Goal: Information Seeking & Learning: Learn about a topic

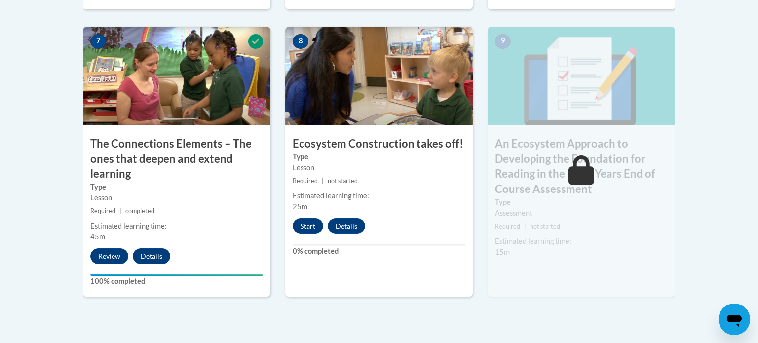
scroll to position [877, 0]
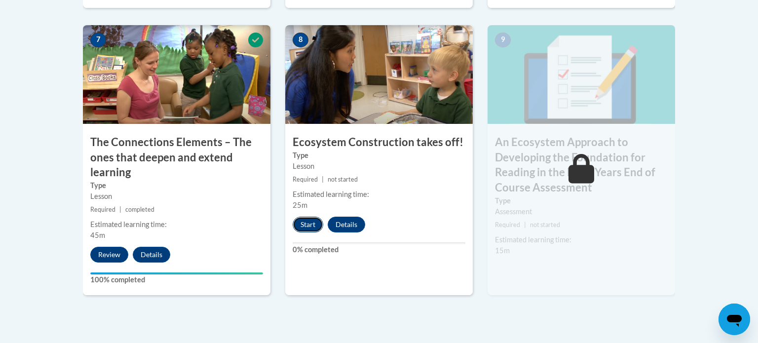
click at [305, 226] on button "Start" at bounding box center [308, 225] width 31 height 16
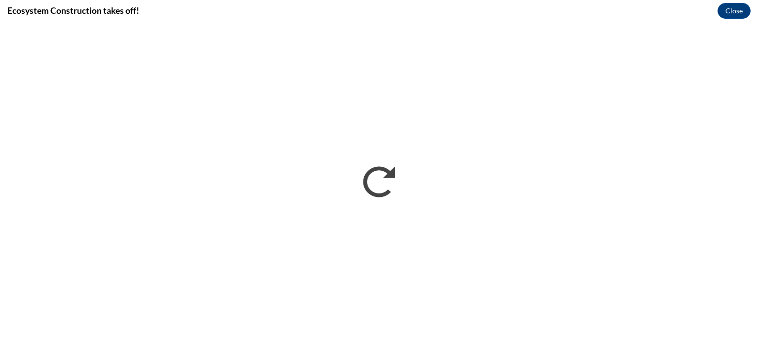
scroll to position [0, 0]
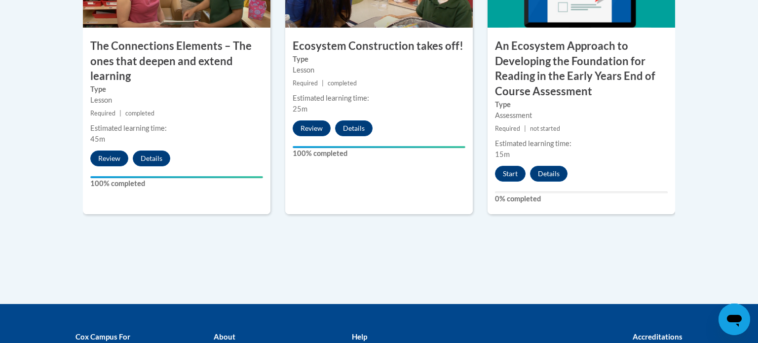
scroll to position [972, 0]
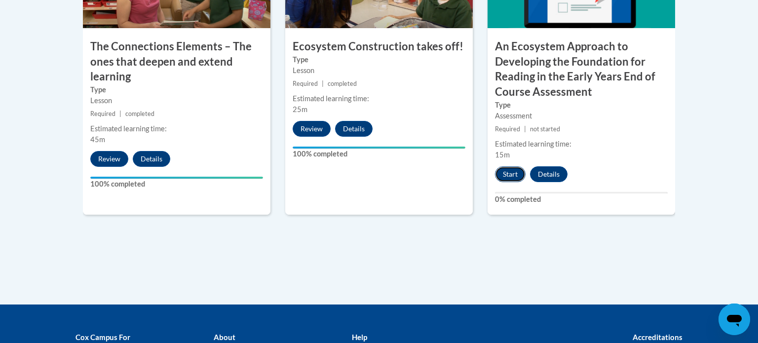
click at [512, 172] on button "Start" at bounding box center [510, 174] width 31 height 16
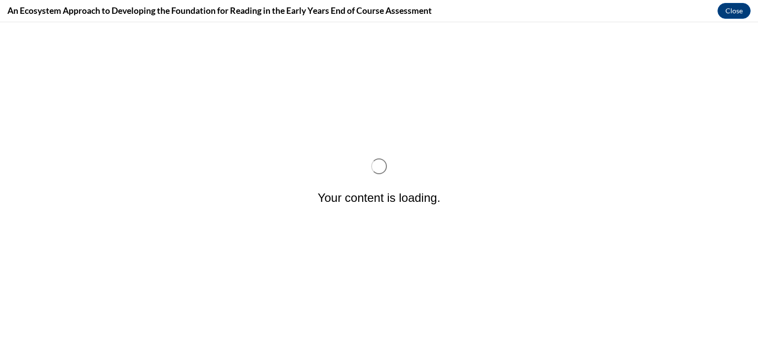
scroll to position [0, 0]
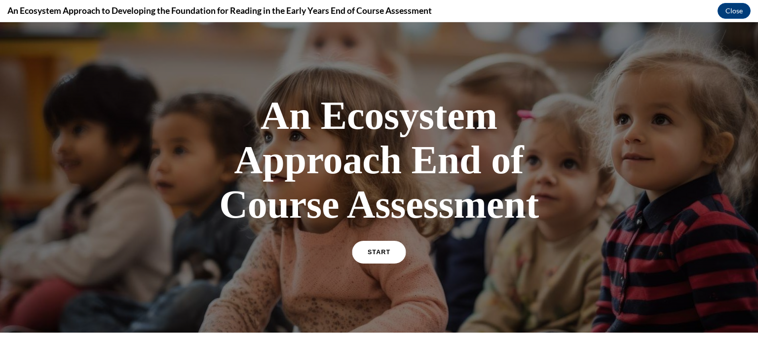
click at [385, 249] on span "START" at bounding box center [379, 252] width 23 height 7
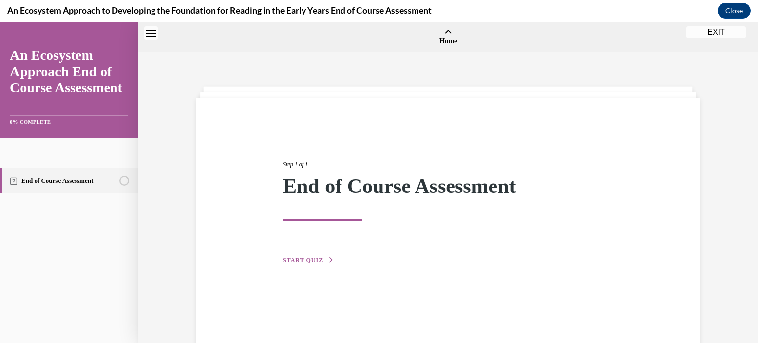
scroll to position [31, 0]
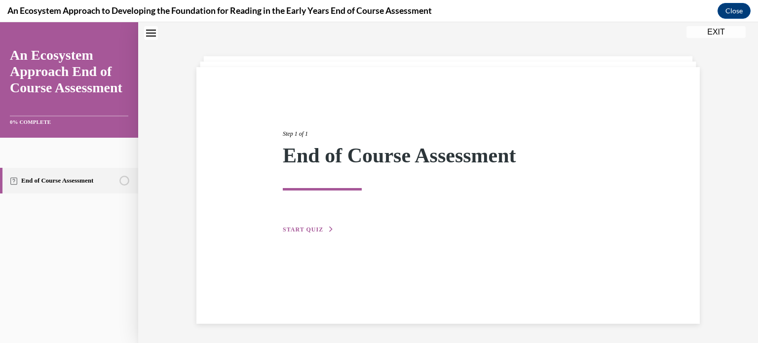
click at [291, 229] on span "START QUIZ" at bounding box center [303, 229] width 40 height 7
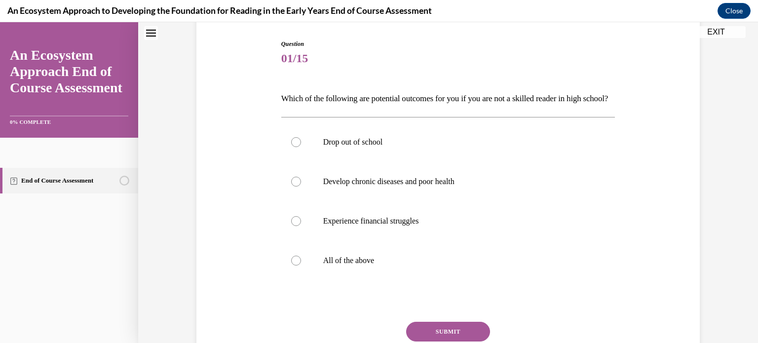
scroll to position [100, 0]
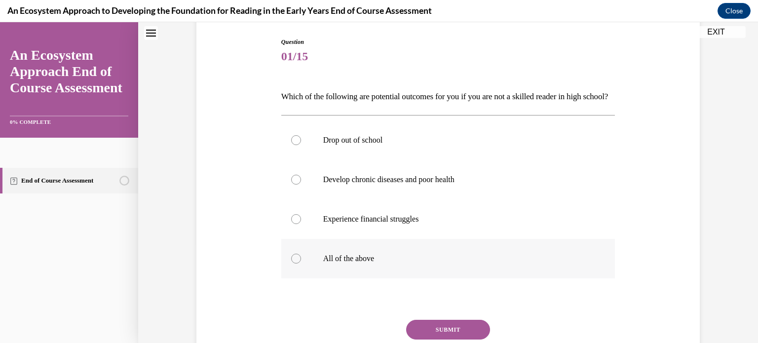
click at [296, 264] on div at bounding box center [296, 259] width 10 height 10
click at [296, 264] on input "All of the above" at bounding box center [296, 259] width 10 height 10
radio input "true"
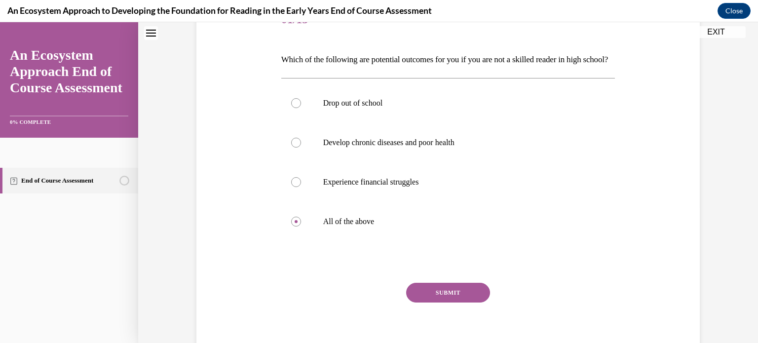
click at [449, 303] on button "SUBMIT" at bounding box center [448, 293] width 84 height 20
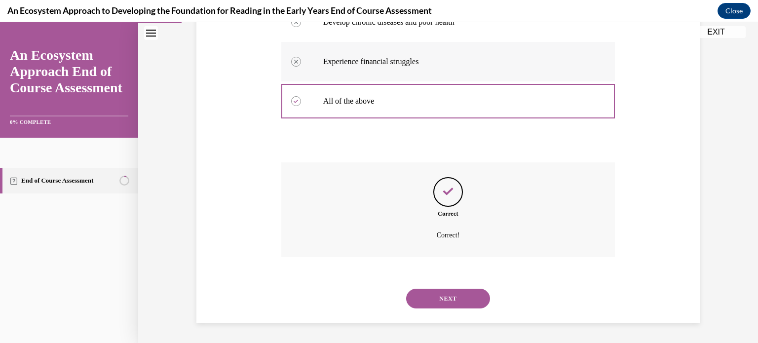
scroll to position [260, 0]
click at [448, 308] on button "NEXT" at bounding box center [448, 299] width 84 height 20
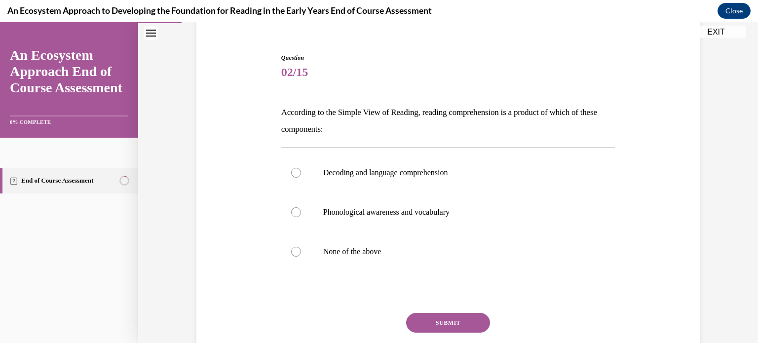
scroll to position [86, 0]
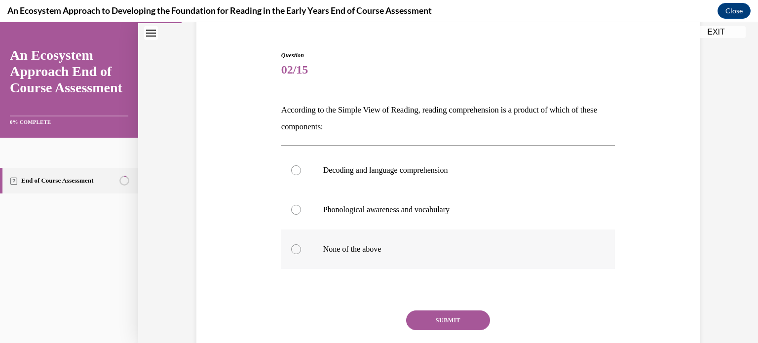
click at [295, 251] on div at bounding box center [296, 249] width 10 height 10
click at [295, 251] on input "None of the above" at bounding box center [296, 249] width 10 height 10
radio input "true"
click at [436, 322] on button "SUBMIT" at bounding box center [448, 320] width 84 height 20
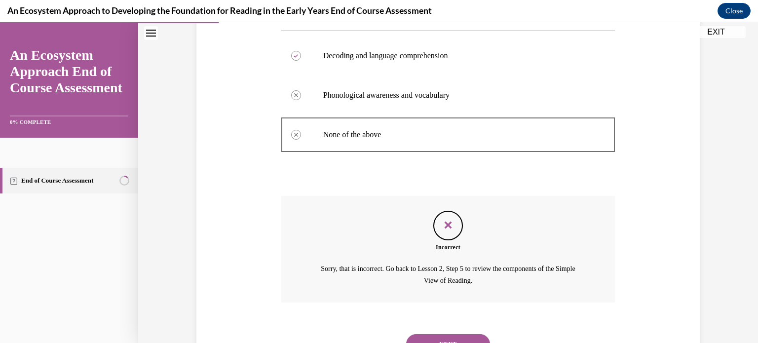
scroll to position [246, 0]
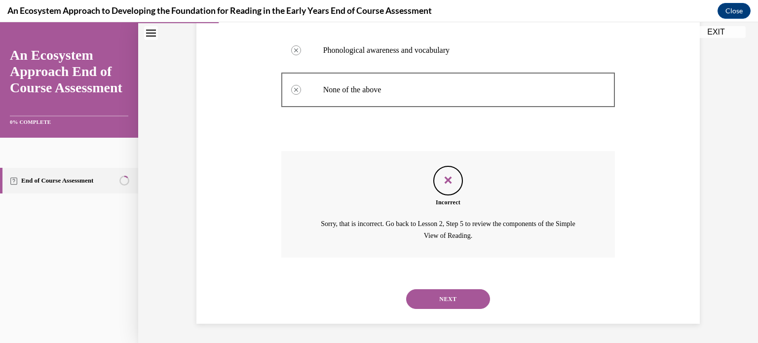
click at [422, 300] on button "NEXT" at bounding box center [448, 299] width 84 height 20
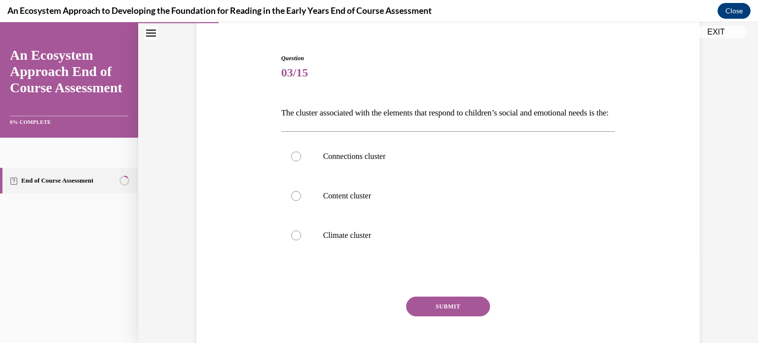
scroll to position [90, 0]
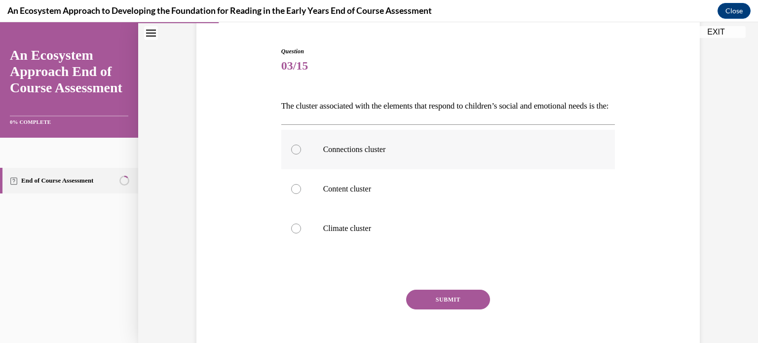
click at [295, 154] on div at bounding box center [296, 150] width 10 height 10
click at [295, 154] on input "Connections cluster" at bounding box center [296, 150] width 10 height 10
radio input "true"
click at [421, 309] on button "SUBMIT" at bounding box center [448, 300] width 84 height 20
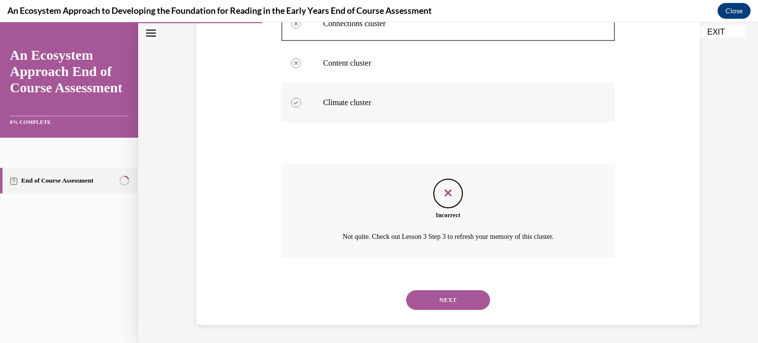
scroll to position [234, 0]
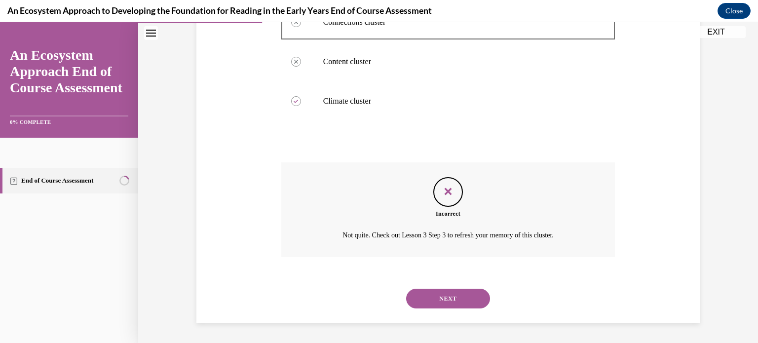
click at [426, 297] on button "NEXT" at bounding box center [448, 299] width 84 height 20
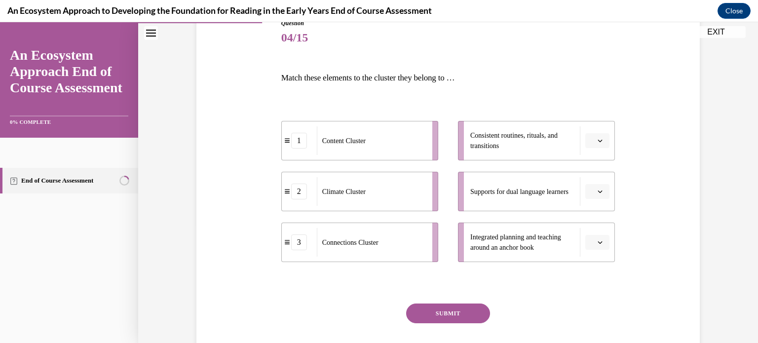
scroll to position [119, 0]
click at [602, 242] on icon "button" at bounding box center [600, 241] width 5 height 5
click at [597, 281] on div "1" at bounding box center [596, 283] width 25 height 20
click at [600, 140] on icon "button" at bounding box center [600, 140] width 4 height 2
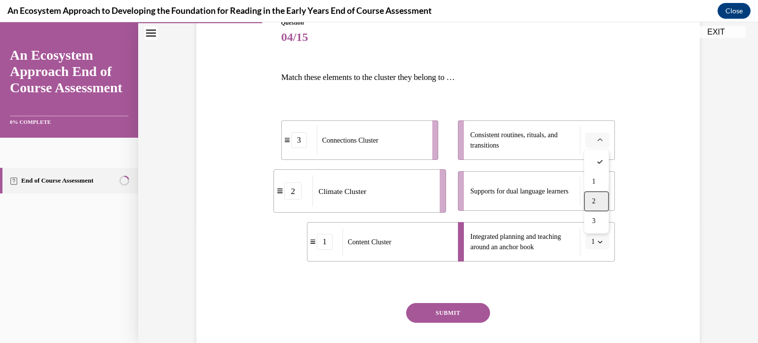
click at [593, 197] on span "2" at bounding box center [593, 201] width 3 height 8
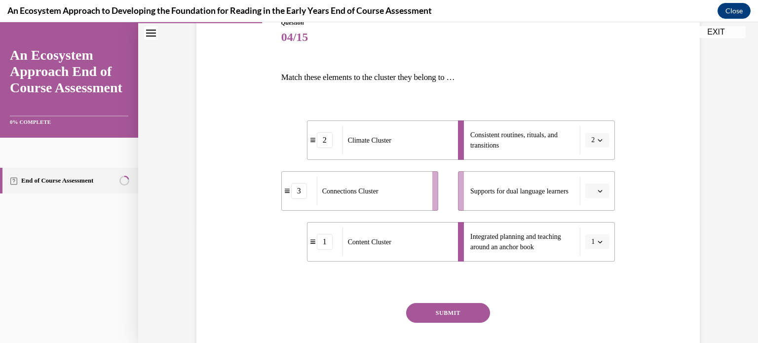
click at [600, 192] on icon "button" at bounding box center [600, 191] width 5 height 5
click at [596, 269] on div "3" at bounding box center [596, 272] width 25 height 20
click at [458, 312] on button "SUBMIT" at bounding box center [448, 313] width 84 height 20
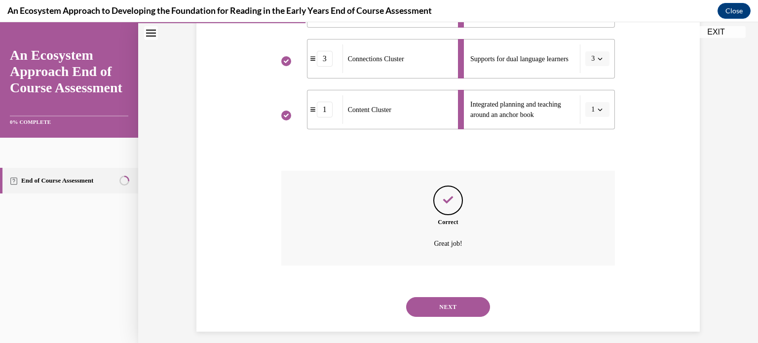
scroll to position [253, 0]
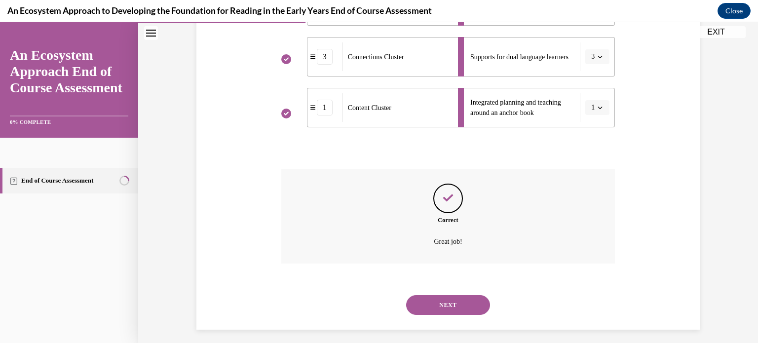
click at [458, 312] on button "NEXT" at bounding box center [448, 305] width 84 height 20
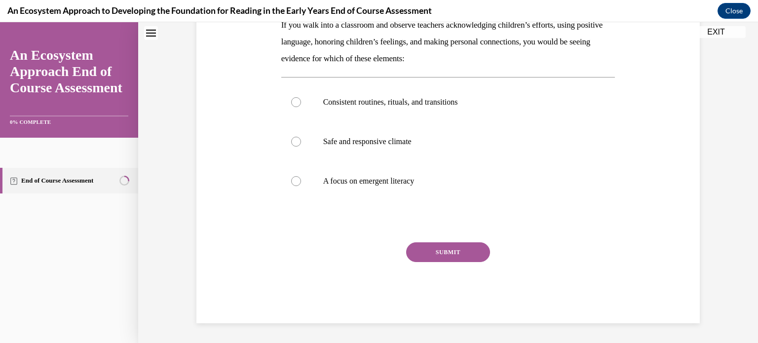
scroll to position [0, 0]
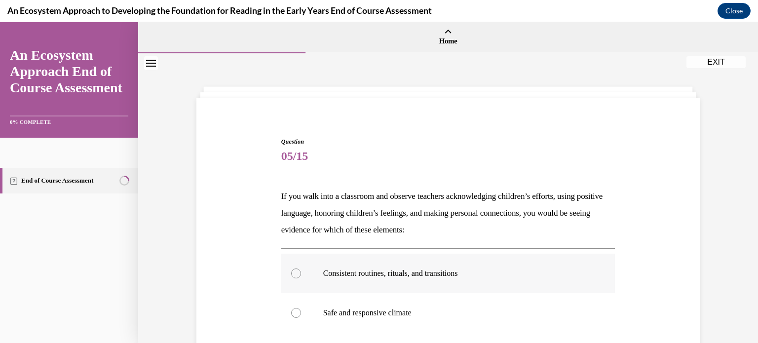
click at [481, 266] on label "Consistent routines, rituals, and transitions" at bounding box center [448, 273] width 334 height 39
click at [301, 268] on input "Consistent routines, rituals, and transitions" at bounding box center [296, 273] width 10 height 10
radio input "true"
click at [481, 266] on label "Consistent routines, rituals, and transitions" at bounding box center [448, 273] width 334 height 39
click at [301, 268] on input "Consistent routines, rituals, and transitions" at bounding box center [296, 273] width 10 height 10
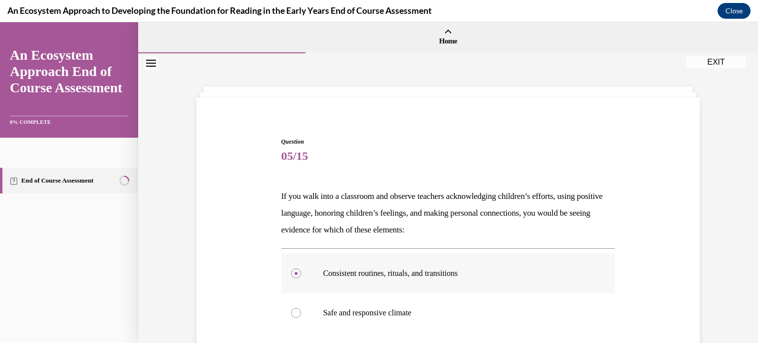
click at [481, 266] on label "Consistent routines, rituals, and transitions" at bounding box center [448, 273] width 334 height 39
click at [301, 268] on input "Consistent routines, rituals, and transitions" at bounding box center [296, 273] width 10 height 10
click at [580, 162] on span "05/15" at bounding box center [448, 156] width 334 height 20
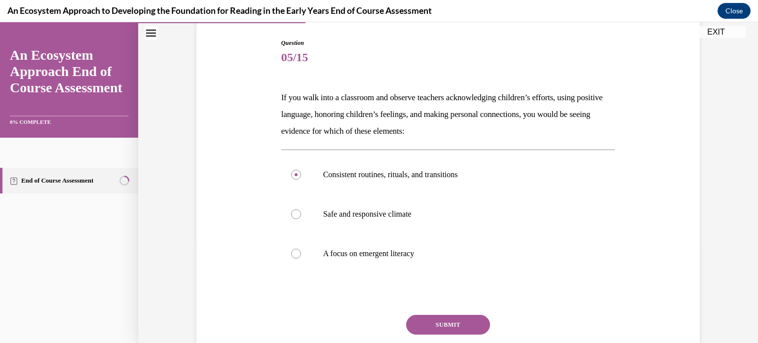
scroll to position [100, 0]
click at [295, 211] on div at bounding box center [296, 213] width 10 height 10
click at [295, 211] on input "Safe and responsive climate" at bounding box center [296, 213] width 10 height 10
radio input "true"
click at [430, 326] on button "SUBMIT" at bounding box center [448, 323] width 84 height 20
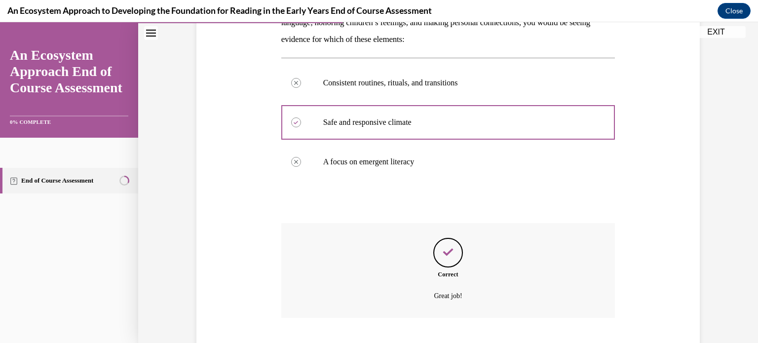
scroll to position [251, 0]
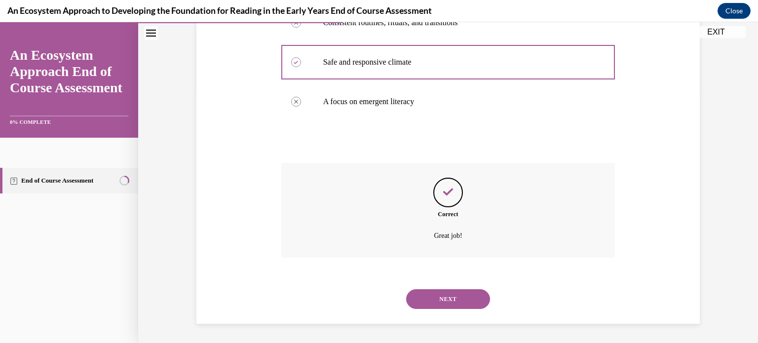
click at [366, 234] on p "Great job!" at bounding box center [448, 236] width 260 height 12
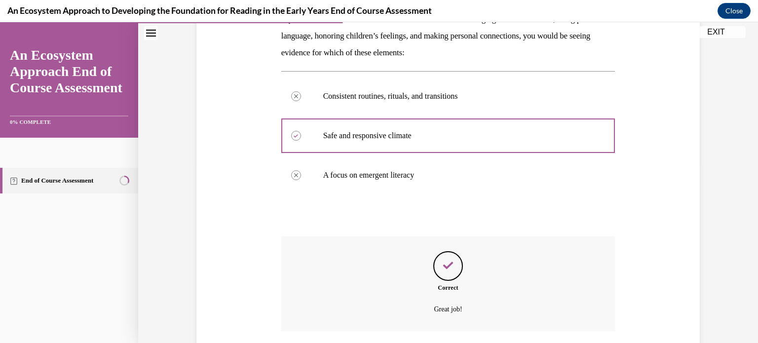
click at [372, 218] on div at bounding box center [448, 216] width 334 height 12
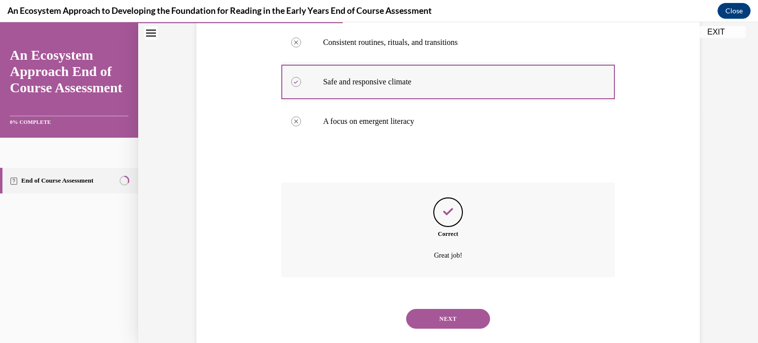
scroll to position [232, 0]
click at [443, 316] on button "NEXT" at bounding box center [448, 318] width 84 height 20
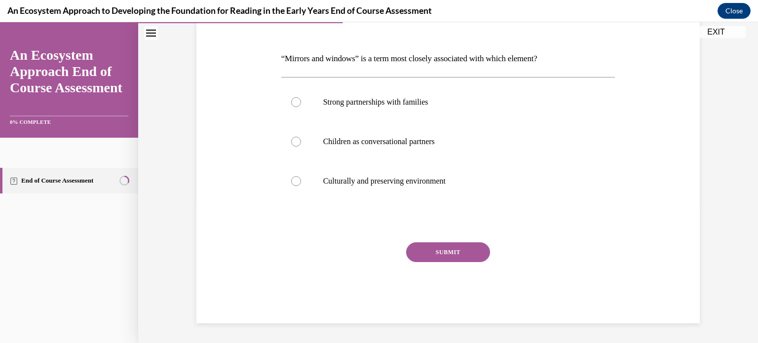
scroll to position [110, 0]
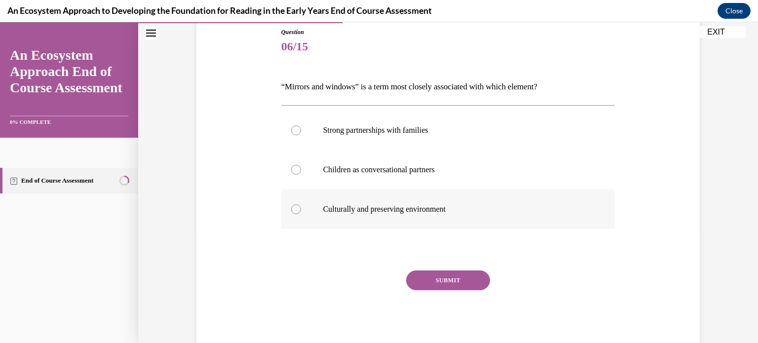
click at [295, 213] on div at bounding box center [296, 209] width 10 height 10
click at [295, 213] on input "Culturally and preserving environment" at bounding box center [296, 209] width 10 height 10
radio input "true"
click at [436, 282] on button "SUBMIT" at bounding box center [448, 280] width 84 height 20
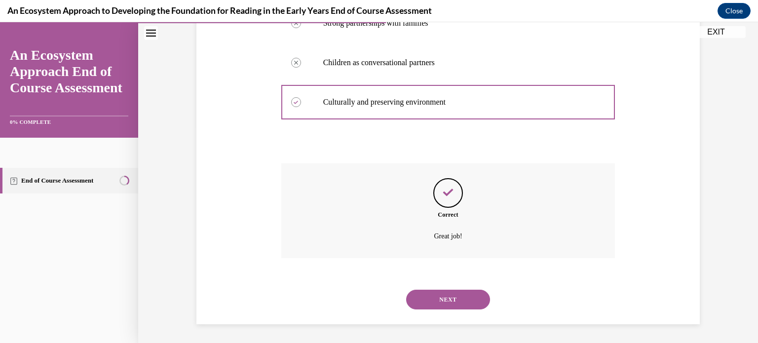
scroll to position [217, 0]
click at [436, 297] on button "NEXT" at bounding box center [448, 299] width 84 height 20
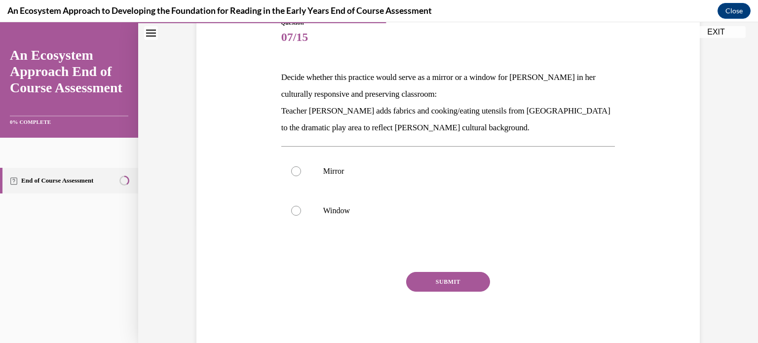
scroll to position [121, 0]
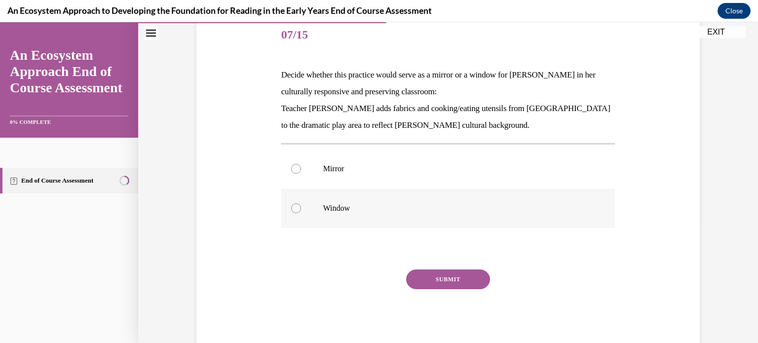
click at [295, 210] on div at bounding box center [296, 208] width 10 height 10
click at [295, 210] on input "Window" at bounding box center [296, 208] width 10 height 10
radio input "true"
click at [443, 285] on button "SUBMIT" at bounding box center [448, 279] width 84 height 20
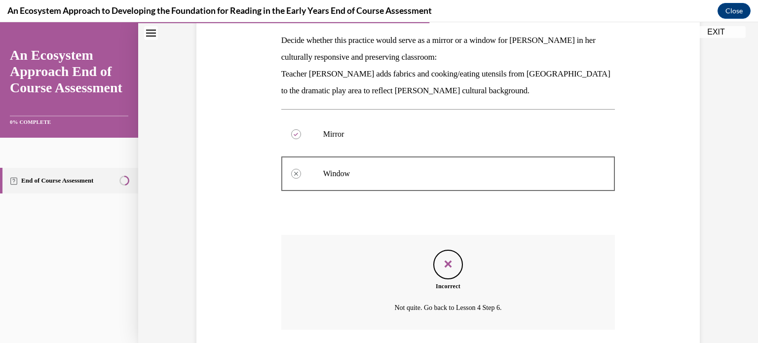
scroll to position [170, 0]
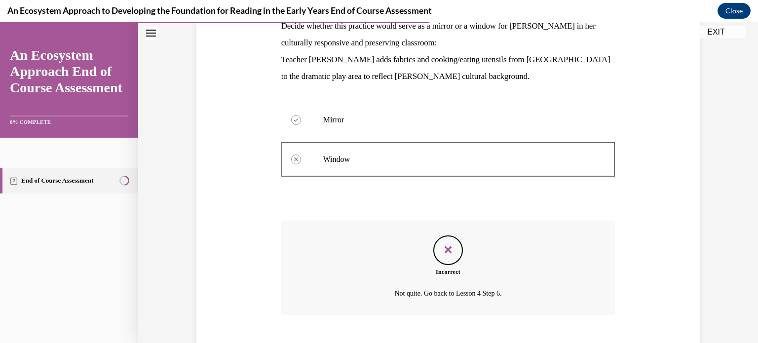
click at [391, 281] on div "Incorrect Not quite. Go back to Lesson 4 Step 6." at bounding box center [448, 268] width 334 height 95
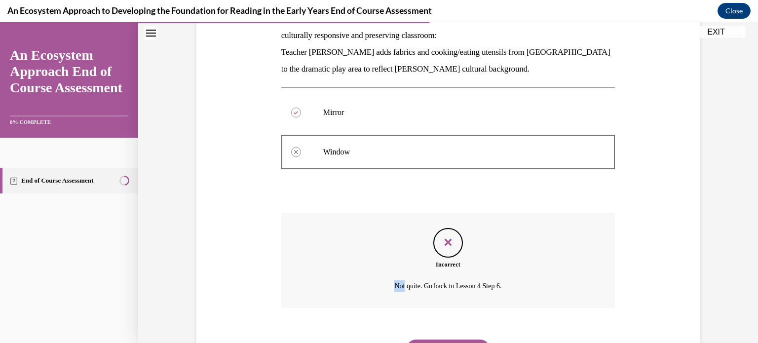
scroll to position [228, 0]
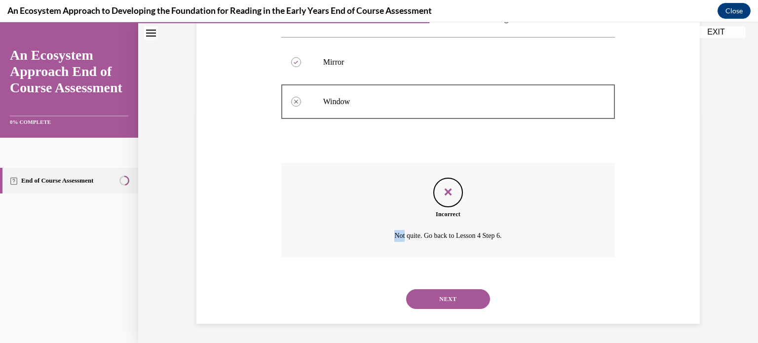
click at [452, 300] on button "NEXT" at bounding box center [448, 299] width 84 height 20
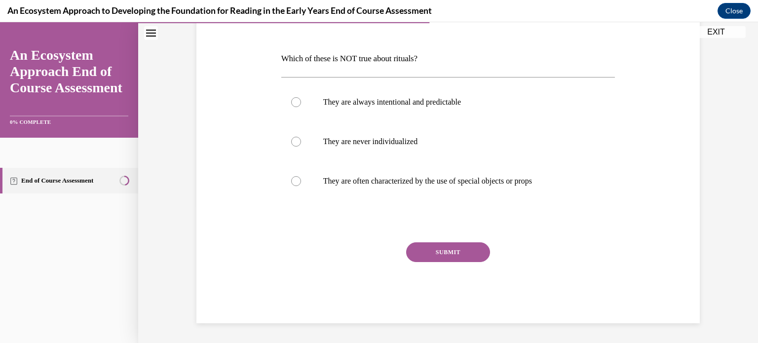
scroll to position [110, 0]
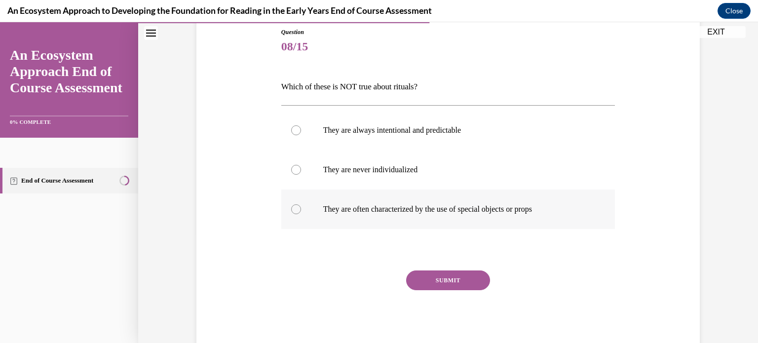
click at [296, 210] on div at bounding box center [296, 209] width 10 height 10
click at [296, 210] on input "They are often characterized by the use of special objects or props" at bounding box center [296, 209] width 10 height 10
radio input "true"
click at [432, 276] on button "SUBMIT" at bounding box center [448, 280] width 84 height 20
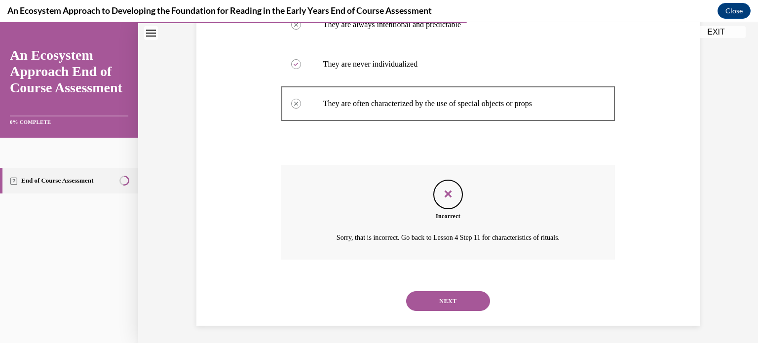
scroll to position [217, 0]
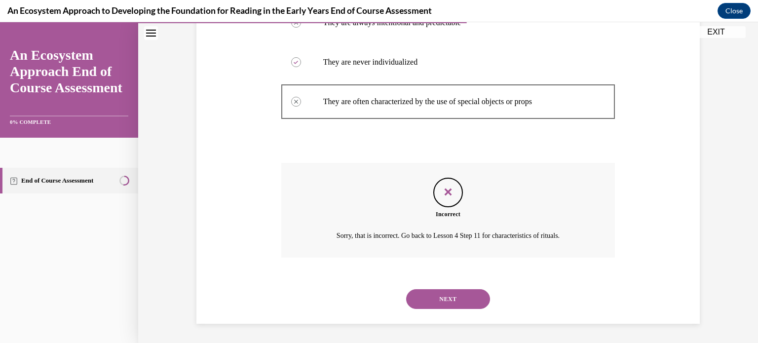
click at [432, 296] on button "NEXT" at bounding box center [448, 299] width 84 height 20
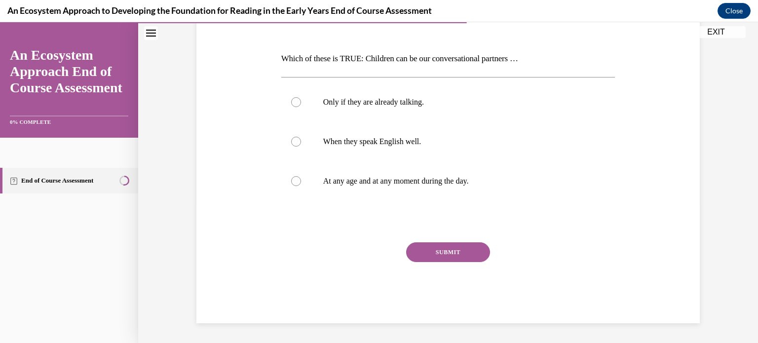
scroll to position [110, 0]
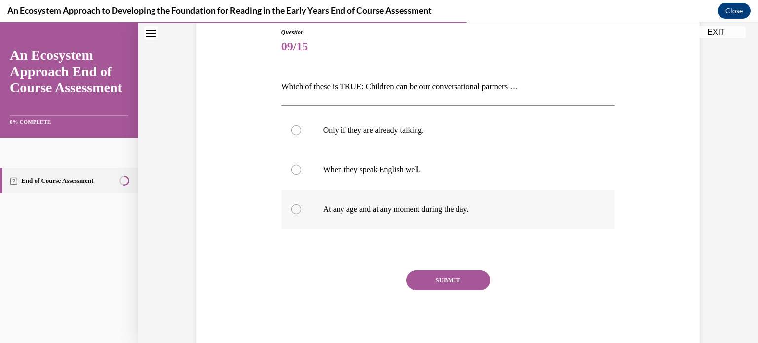
click at [293, 210] on div at bounding box center [296, 209] width 10 height 10
click at [293, 210] on input "At any age and at any moment during the day." at bounding box center [296, 209] width 10 height 10
radio input "true"
click at [444, 282] on button "SUBMIT" at bounding box center [448, 280] width 84 height 20
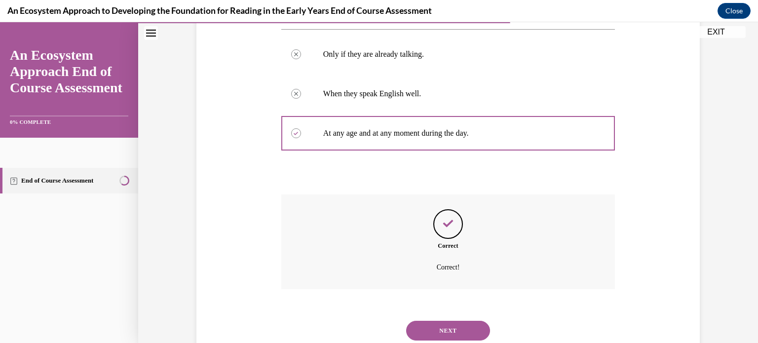
scroll to position [175, 0]
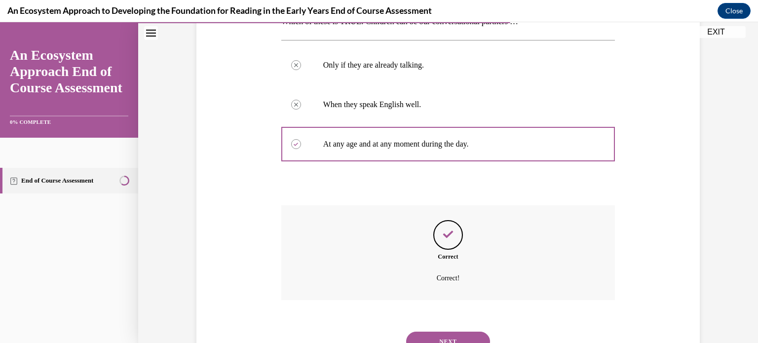
click at [444, 282] on p "Correct!" at bounding box center [448, 278] width 260 height 12
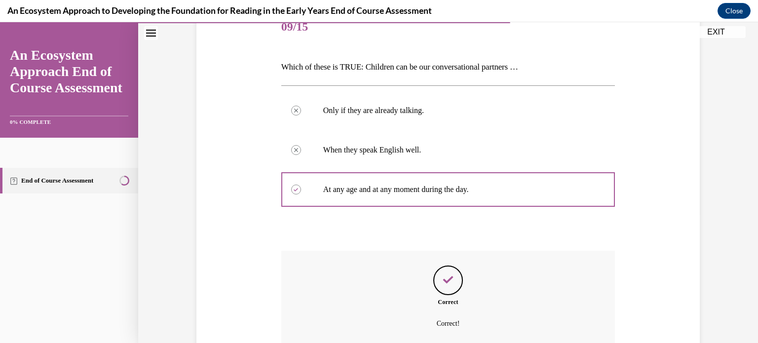
scroll to position [217, 0]
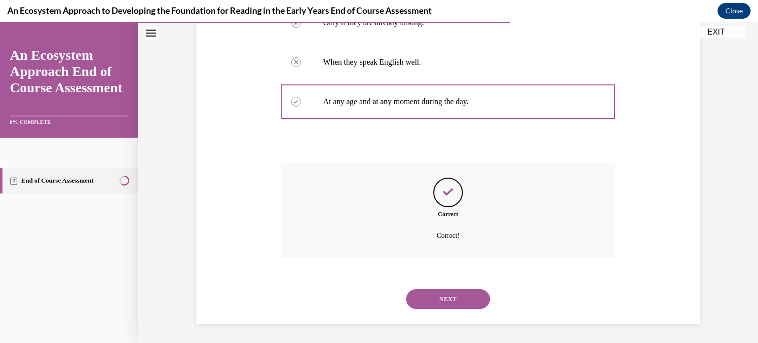
click at [424, 297] on button "NEXT" at bounding box center [448, 299] width 84 height 20
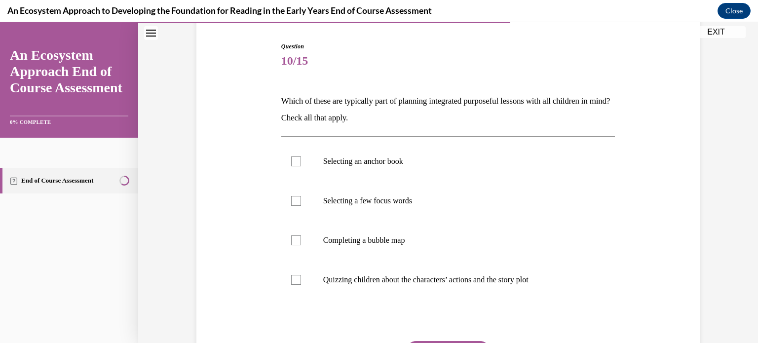
scroll to position [96, 0]
click at [294, 239] on div at bounding box center [296, 239] width 10 height 10
click at [294, 239] on input "Completing a bubble map" at bounding box center [296, 239] width 10 height 10
checkbox input "true"
click at [297, 202] on div at bounding box center [296, 200] width 10 height 10
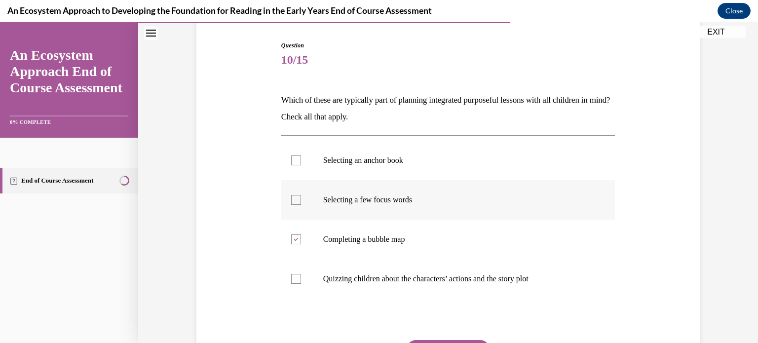
click at [297, 202] on input "Selecting a few focus words" at bounding box center [296, 200] width 10 height 10
checkbox input "true"
click at [296, 161] on div at bounding box center [296, 160] width 10 height 10
click at [296, 161] on input "Selecting an anchor book" at bounding box center [296, 160] width 10 height 10
checkbox input "true"
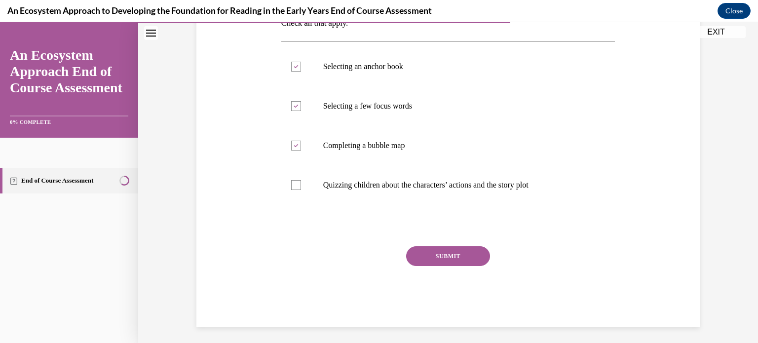
scroll to position [193, 0]
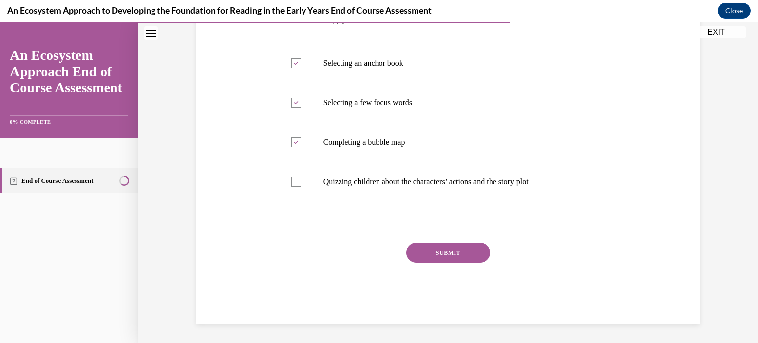
click at [449, 256] on button "SUBMIT" at bounding box center [448, 253] width 84 height 20
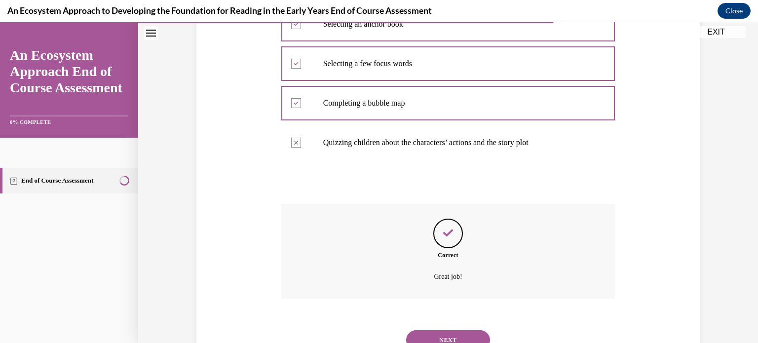
scroll to position [273, 0]
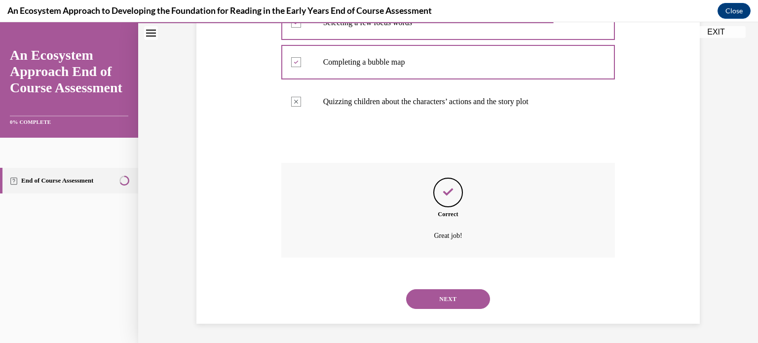
click at [374, 236] on p "Great job!" at bounding box center [448, 236] width 260 height 12
click at [457, 303] on button "NEXT" at bounding box center [448, 299] width 84 height 20
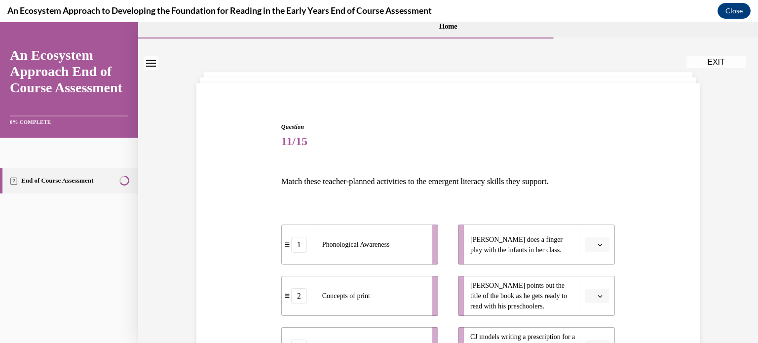
scroll to position [16, 0]
click at [210, 218] on div "Question 11/15 Match these teacher-planned activities to the emergent literacy …" at bounding box center [448, 289] width 508 height 397
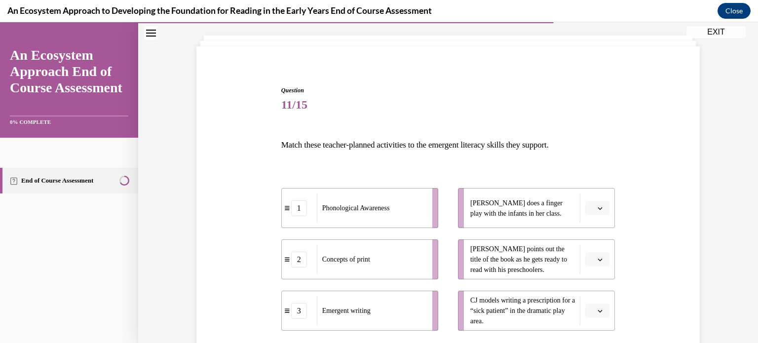
click at [209, 226] on div "Question 11/15 Match these teacher-planned activities to the emergent literacy …" at bounding box center [448, 254] width 508 height 397
click at [231, 225] on div "Question 11/15 Match these teacher-planned activities to the emergent literacy …" at bounding box center [448, 254] width 508 height 397
click at [184, 333] on div "Question 11/15 Match these teacher-planned activities to the emergent literacy …" at bounding box center [448, 237] width 620 height 471
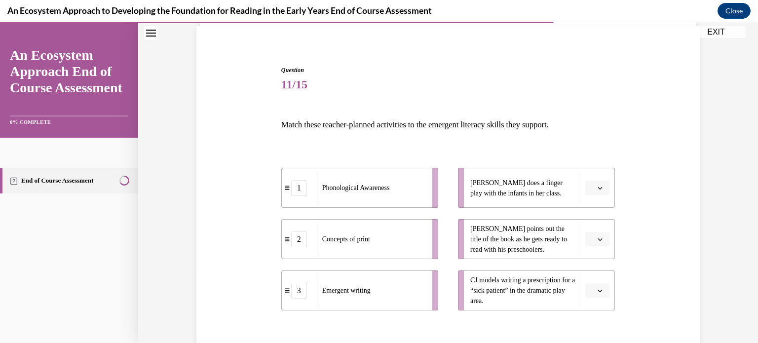
scroll to position [143, 0]
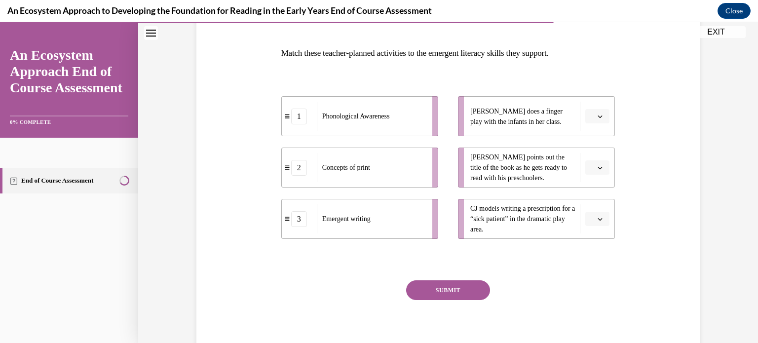
click at [601, 166] on icon "button" at bounding box center [600, 167] width 5 height 5
click at [598, 231] on div "2" at bounding box center [596, 229] width 25 height 20
click at [601, 222] on span "button" at bounding box center [600, 219] width 7 height 7
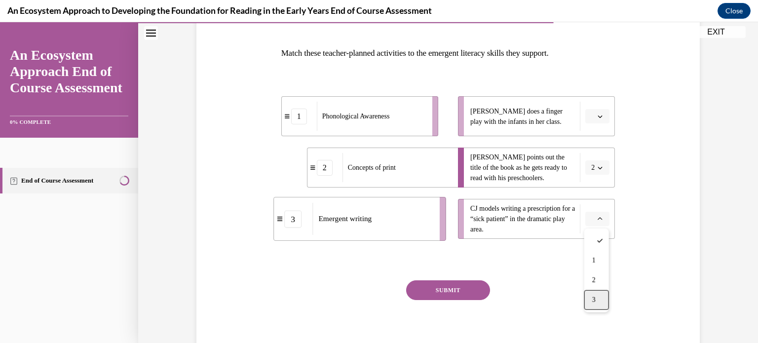
click at [591, 299] on div "3" at bounding box center [596, 300] width 25 height 20
click at [599, 122] on button "button" at bounding box center [597, 116] width 24 height 15
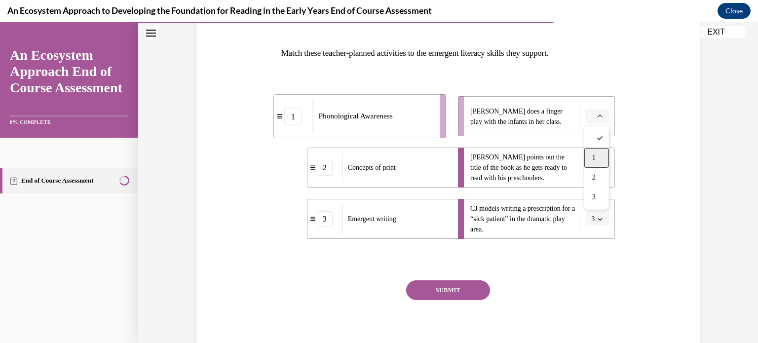
click at [597, 157] on div "1" at bounding box center [596, 158] width 25 height 20
click at [464, 297] on button "SUBMIT" at bounding box center [448, 290] width 84 height 20
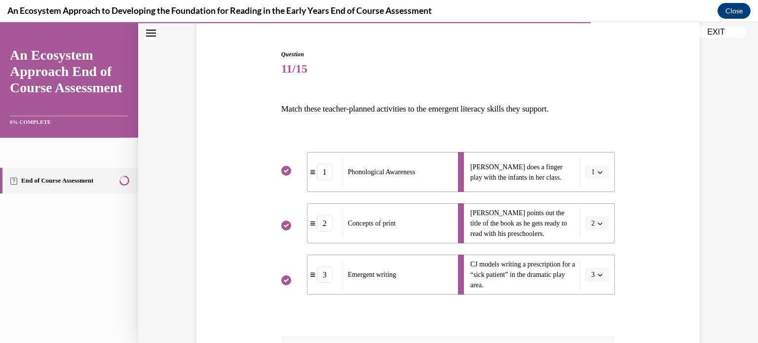
scroll to position [261, 0]
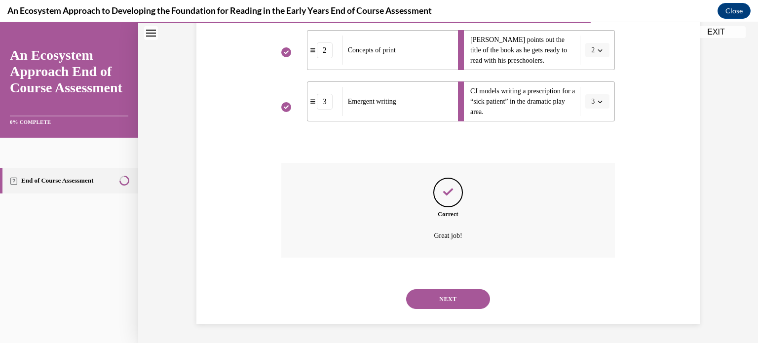
click at [380, 282] on div "NEXT" at bounding box center [448, 298] width 334 height 39
click at [434, 302] on button "NEXT" at bounding box center [448, 299] width 84 height 20
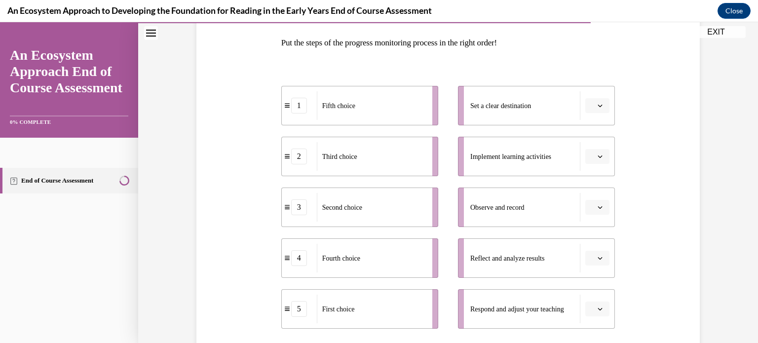
scroll to position [174, 0]
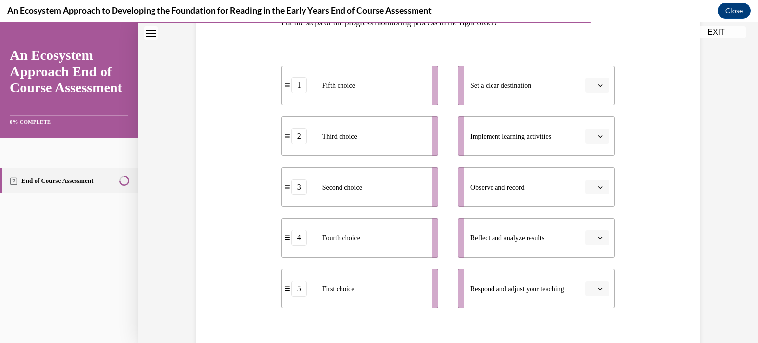
click at [600, 85] on icon "button" at bounding box center [600, 85] width 5 height 5
click at [600, 131] on div "1" at bounding box center [596, 127] width 25 height 20
click at [599, 85] on icon "button" at bounding box center [600, 85] width 4 height 2
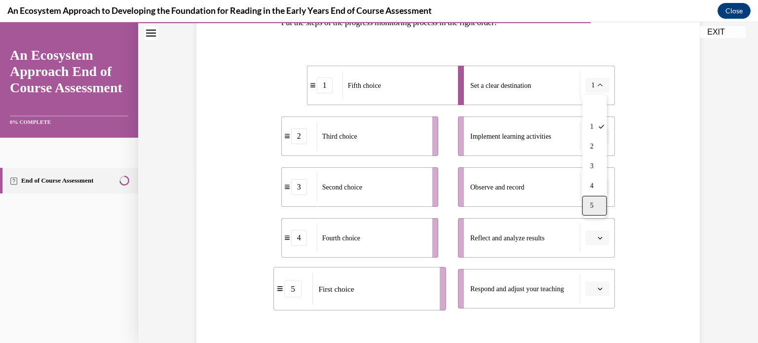
click at [599, 207] on div "5" at bounding box center [594, 206] width 25 height 20
click at [603, 87] on span "button" at bounding box center [600, 85] width 7 height 7
click at [596, 124] on div "1" at bounding box center [594, 127] width 25 height 20
click at [601, 83] on icon "button" at bounding box center [600, 85] width 5 height 5
click at [597, 209] on div "5" at bounding box center [594, 206] width 25 height 20
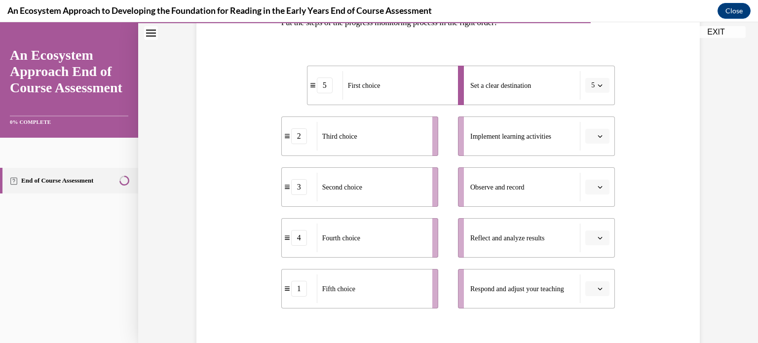
click at [600, 137] on icon "button" at bounding box center [600, 136] width 4 height 2
click at [593, 213] on span "3" at bounding box center [593, 217] width 3 height 8
click at [602, 186] on icon "button" at bounding box center [600, 187] width 5 height 5
click at [598, 264] on div "3" at bounding box center [596, 268] width 25 height 20
click at [601, 238] on icon "button" at bounding box center [600, 238] width 4 height 2
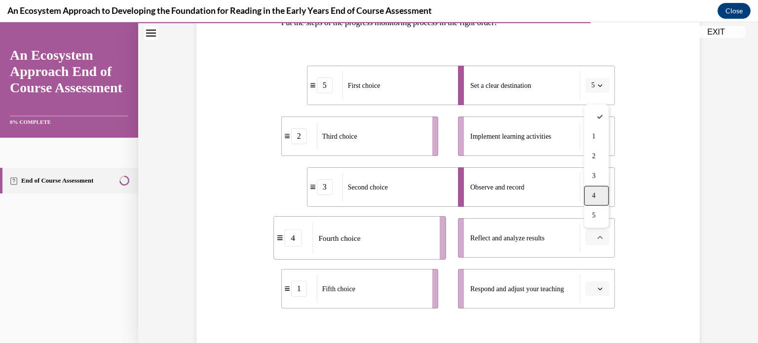
click at [602, 198] on div "4" at bounding box center [596, 196] width 25 height 20
click at [597, 133] on span "button" at bounding box center [600, 136] width 7 height 7
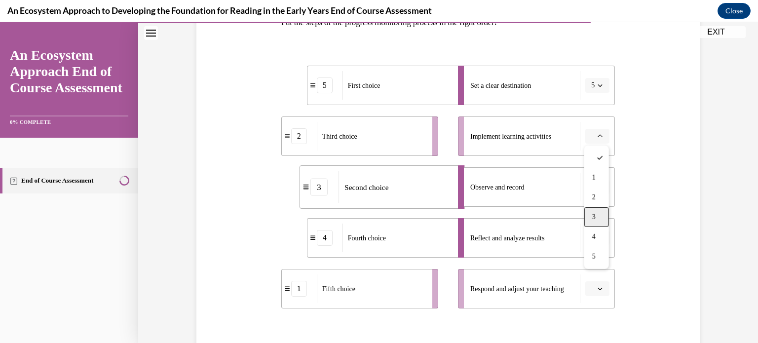
click at [595, 217] on span "3" at bounding box center [593, 217] width 3 height 8
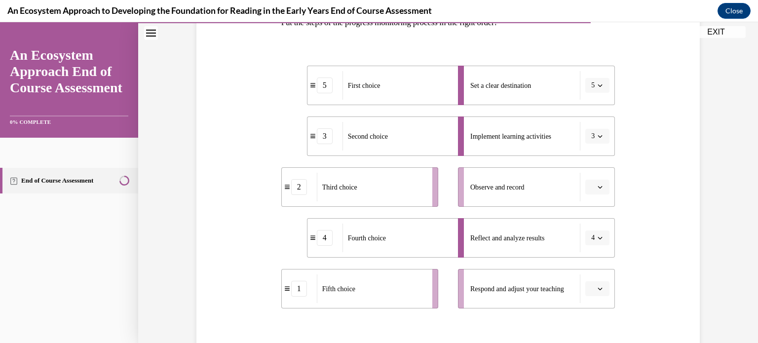
click at [601, 191] on button "button" at bounding box center [597, 187] width 24 height 15
click at [596, 244] on div "2" at bounding box center [596, 248] width 25 height 20
click at [600, 287] on icon "button" at bounding box center [600, 288] width 5 height 5
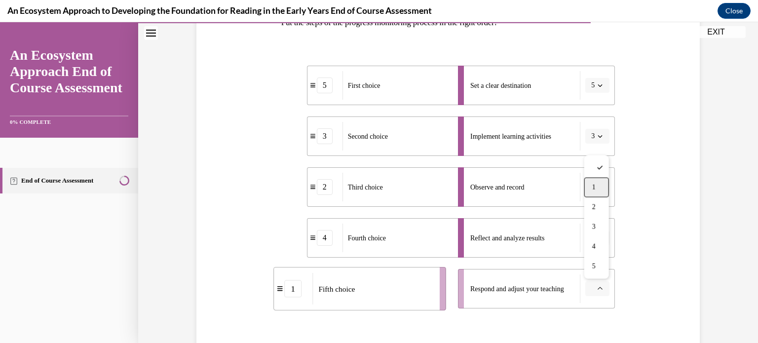
click at [602, 196] on div "1" at bounding box center [596, 188] width 25 height 20
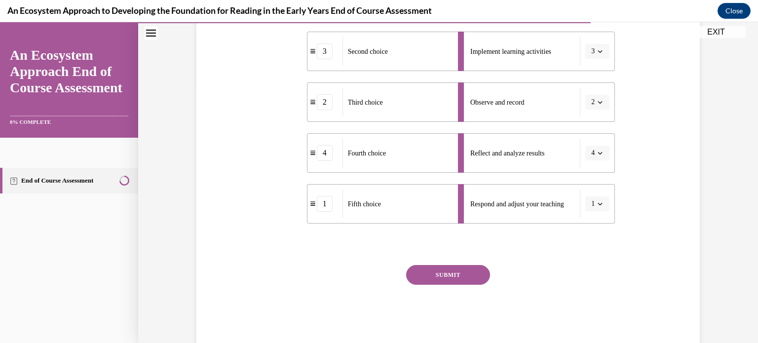
scroll to position [271, 0]
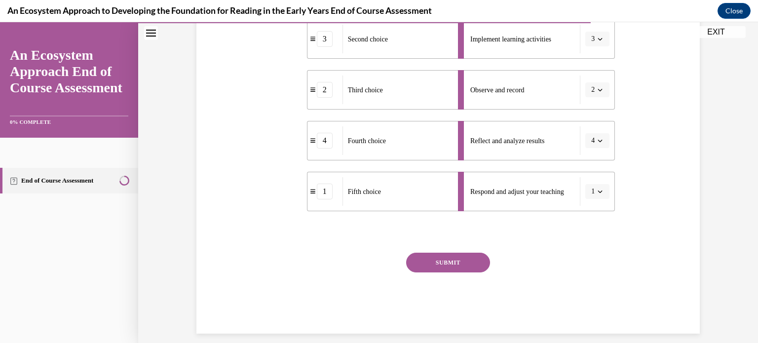
click at [473, 262] on button "SUBMIT" at bounding box center [448, 263] width 84 height 20
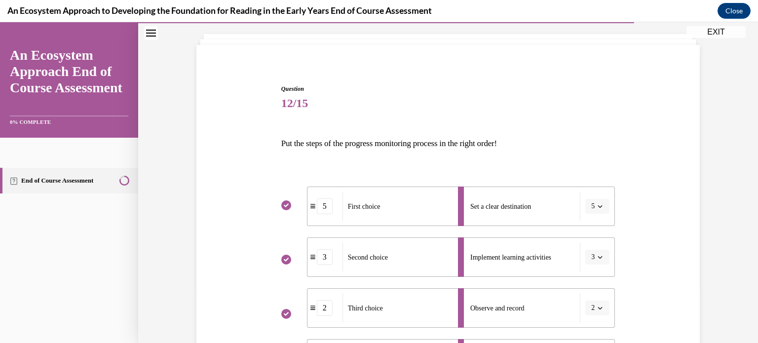
scroll to position [53, 0]
click at [473, 262] on span "Implement learning activities" at bounding box center [510, 257] width 81 height 10
click at [632, 224] on div "Question 12/15 Put the steps of the progress monitoring process in the right or…" at bounding box center [448, 342] width 508 height 577
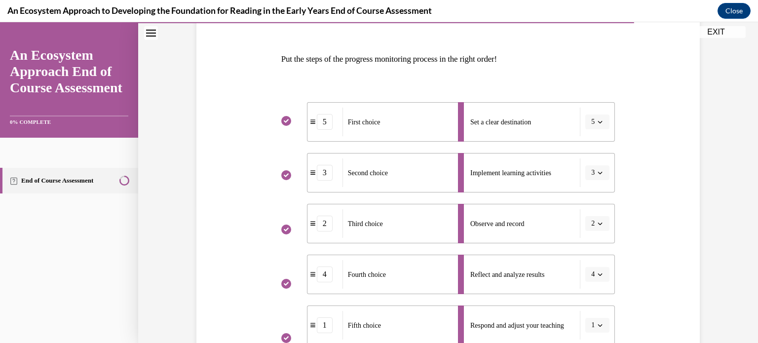
scroll to position [138, 0]
click at [686, 191] on div "Question 12/15 Put the steps of the progress monitoring process in the right or…" at bounding box center [448, 258] width 508 height 577
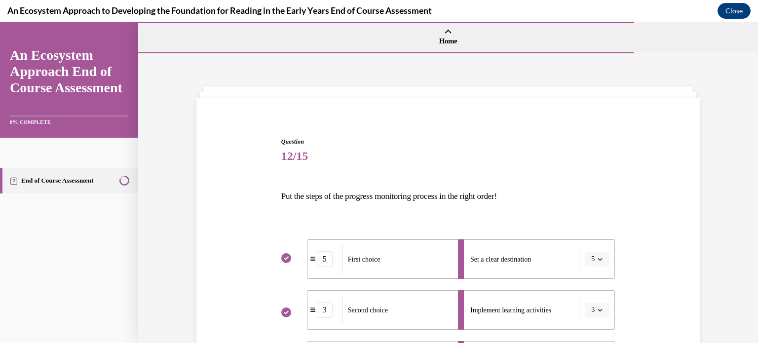
scroll to position [361, 0]
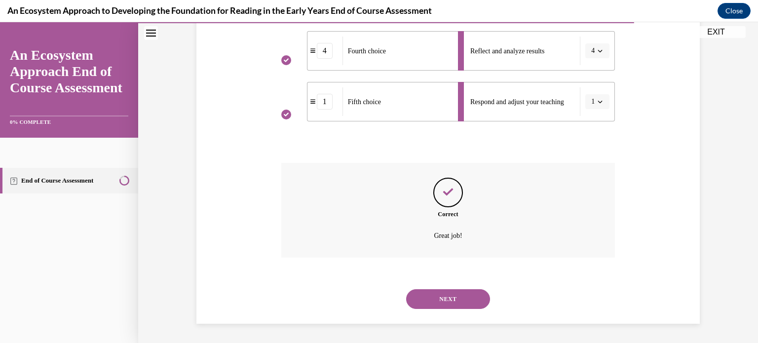
click at [456, 303] on button "NEXT" at bounding box center [448, 299] width 84 height 20
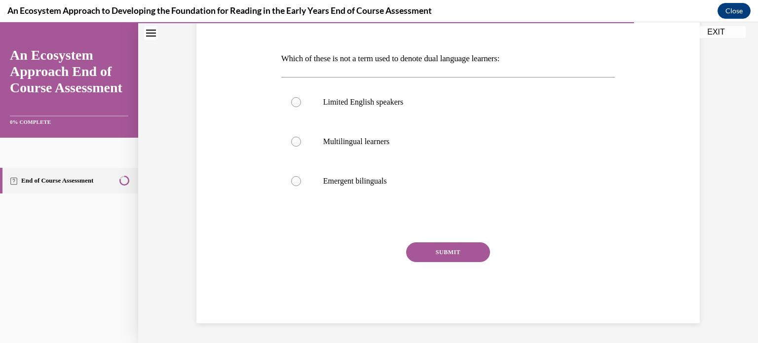
scroll to position [110, 0]
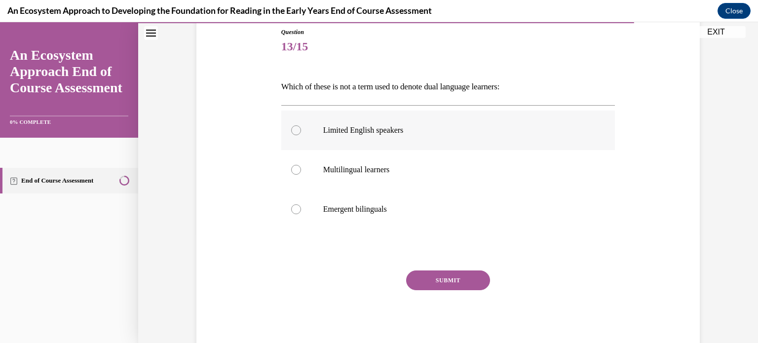
click at [296, 130] on div at bounding box center [296, 130] width 10 height 10
click at [296, 130] on input "Limited English speakers" at bounding box center [296, 130] width 10 height 10
radio input "true"
click at [431, 285] on button "SUBMIT" at bounding box center [448, 280] width 84 height 20
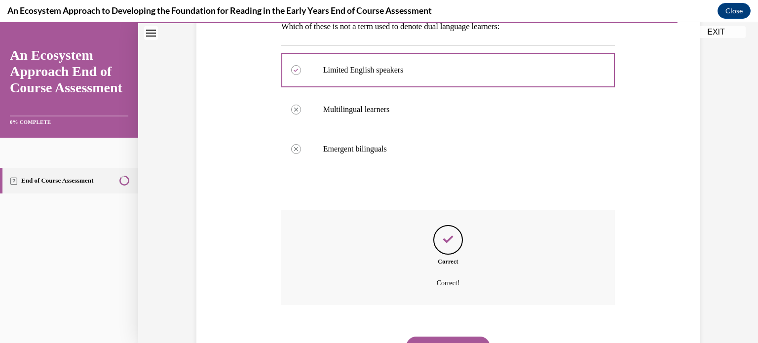
scroll to position [185, 0]
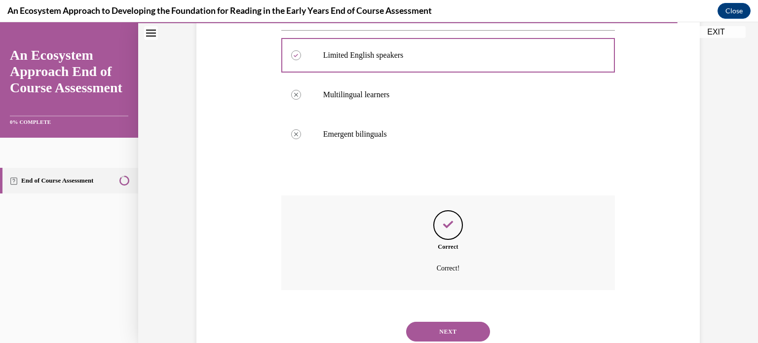
click at [347, 276] on div "Correct Correct!" at bounding box center [448, 242] width 334 height 95
click at [417, 322] on button "NEXT" at bounding box center [448, 332] width 84 height 20
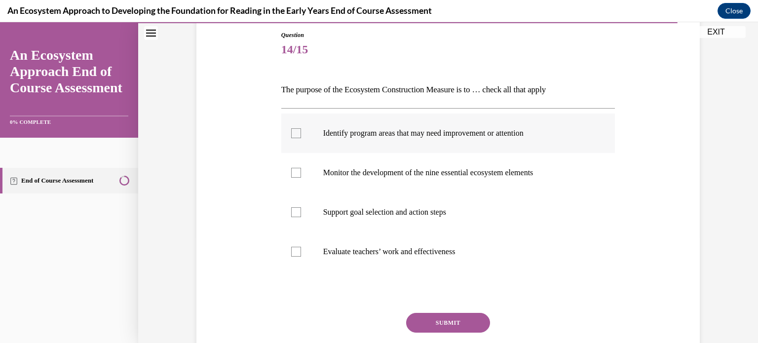
scroll to position [109, 0]
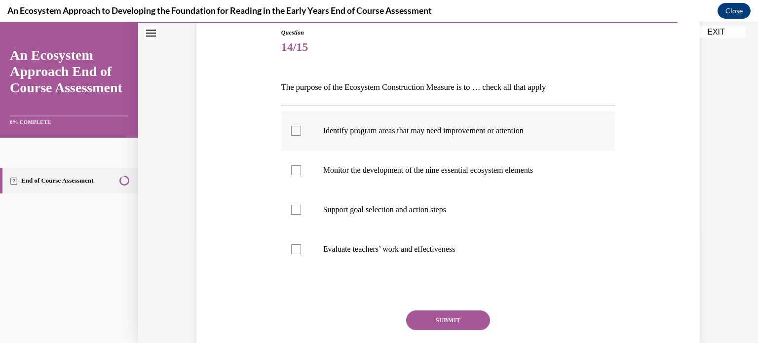
click at [297, 132] on div at bounding box center [296, 131] width 10 height 10
click at [297, 132] on input "Identify program areas that may need improvement or attention" at bounding box center [296, 131] width 10 height 10
checkbox input "true"
click at [296, 172] on div at bounding box center [296, 170] width 10 height 10
click at [296, 172] on input "Monitor the development of the nine essential ecosystem elements" at bounding box center [296, 170] width 10 height 10
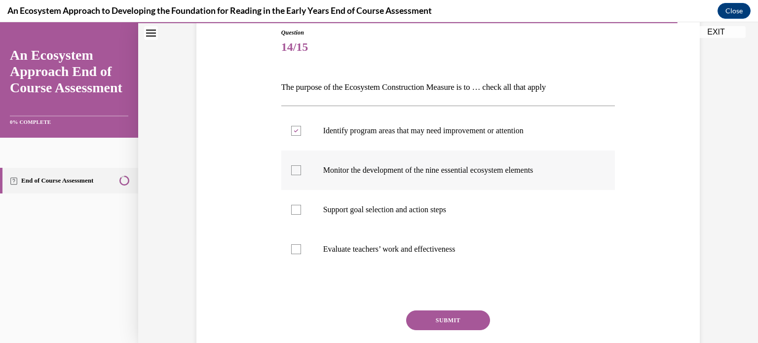
checkbox input "true"
click at [296, 210] on div at bounding box center [296, 210] width 10 height 10
click at [296, 210] on input "Support goal selection and action steps" at bounding box center [296, 210] width 10 height 10
checkbox input "true"
click at [298, 247] on div at bounding box center [296, 249] width 10 height 10
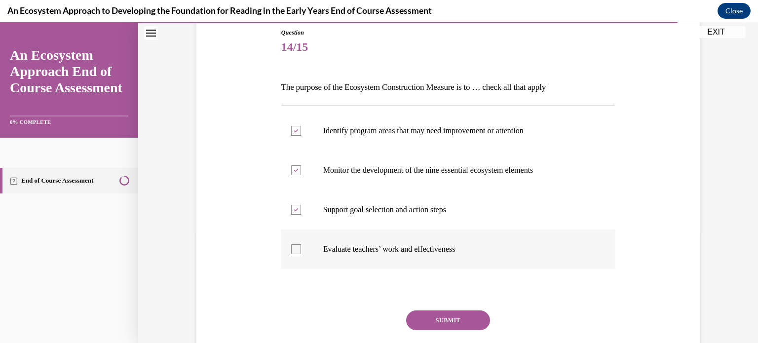
click at [298, 247] on input "Evaluate teachers’ work and effectiveness" at bounding box center [296, 249] width 10 height 10
checkbox input "true"
click at [430, 324] on button "SUBMIT" at bounding box center [448, 320] width 84 height 20
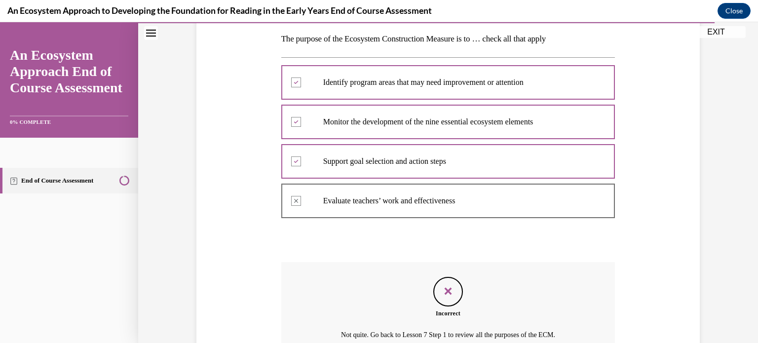
scroll to position [156, 0]
click at [294, 162] on div at bounding box center [448, 162] width 334 height 44
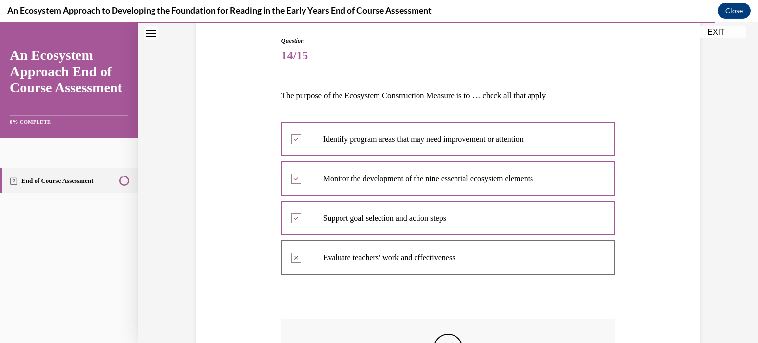
scroll to position [85, 0]
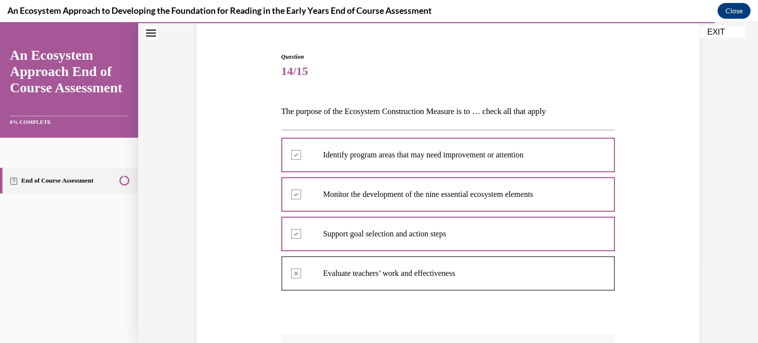
click at [264, 150] on div "Question 14/15 The purpose of the Ecosystem Construction Measure is to … check …" at bounding box center [448, 259] width 508 height 473
click at [254, 175] on div "Question 14/15 The purpose of the Ecosystem Construction Measure is to … check …" at bounding box center [448, 259] width 508 height 473
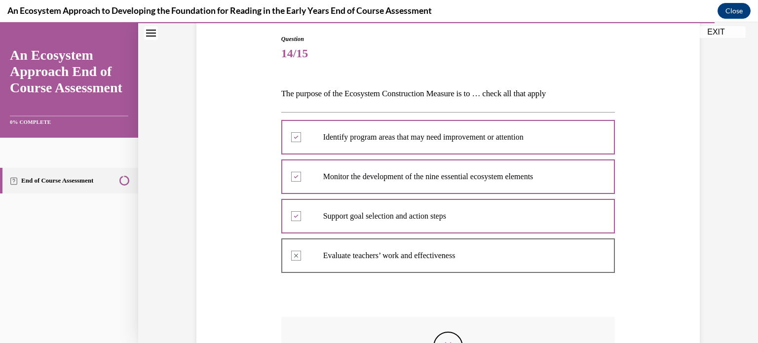
scroll to position [104, 0]
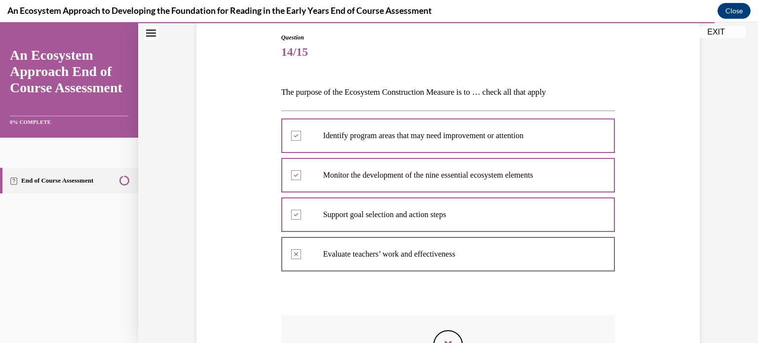
click at [254, 175] on div "Question 14/15 The purpose of the Ecosystem Construction Measure is to … check …" at bounding box center [448, 239] width 508 height 473
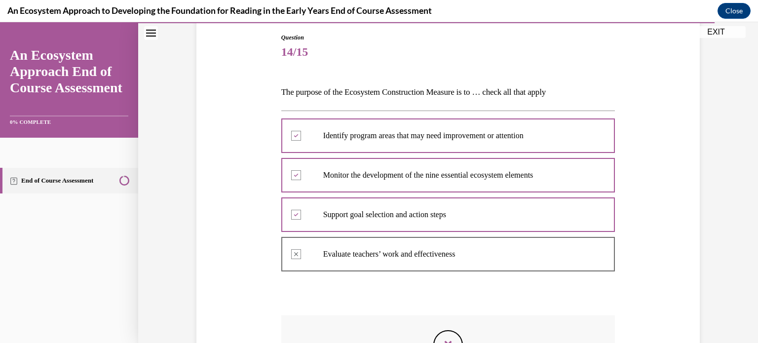
click at [244, 260] on div "Question 14/15 The purpose of the Ecosystem Construction Measure is to … check …" at bounding box center [448, 239] width 508 height 473
click at [242, 266] on div "Question 14/15 The purpose of the Ecosystem Construction Measure is to … check …" at bounding box center [448, 239] width 508 height 473
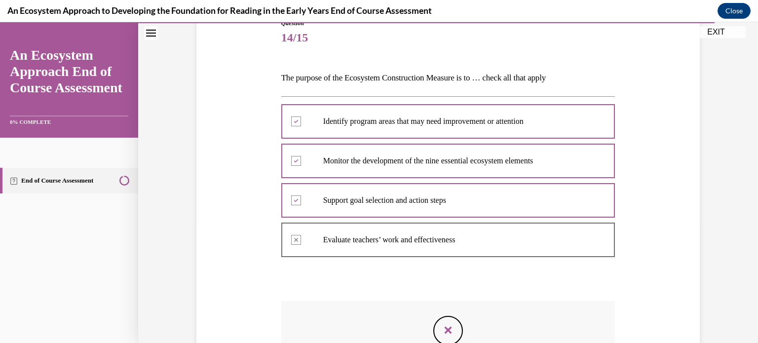
scroll to position [120, 0]
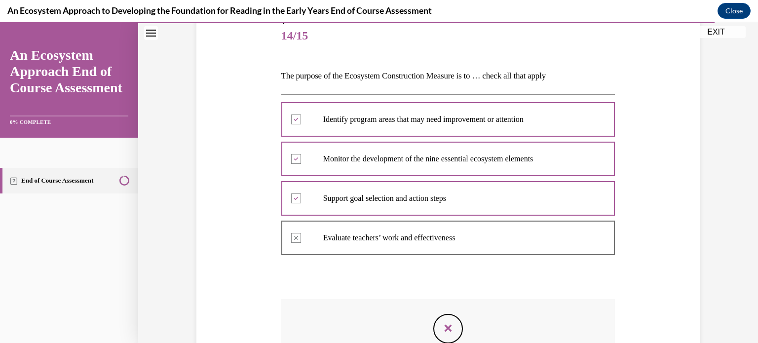
click at [242, 266] on div "Question 14/15 The purpose of the Ecosystem Construction Measure is to … check …" at bounding box center [448, 223] width 508 height 473
click at [753, 167] on div "Question 14/15 The purpose of the Ecosystem Construction Measure is to … check …" at bounding box center [448, 206] width 620 height 547
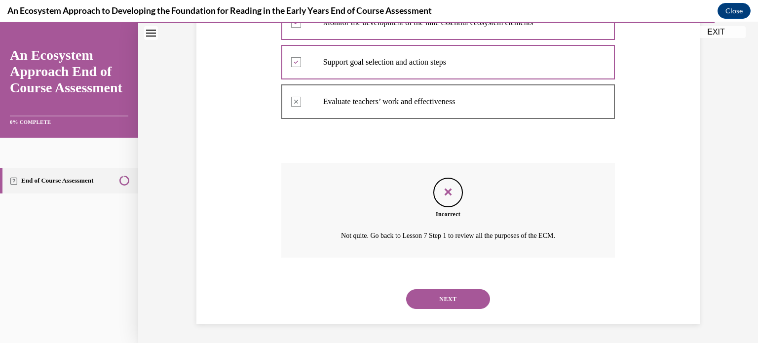
click at [450, 297] on button "NEXT" at bounding box center [448, 299] width 84 height 20
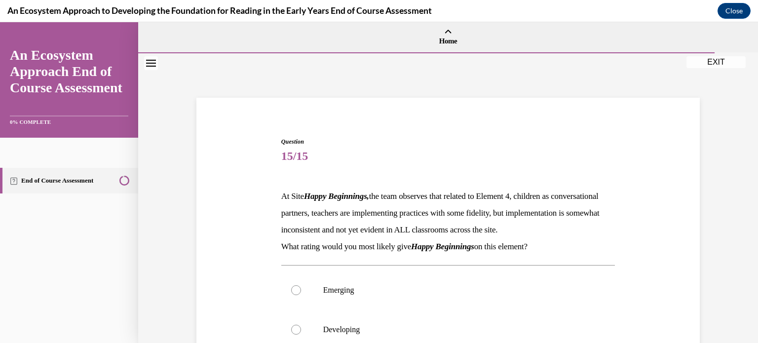
click at [175, 240] on div "Question 15/15 At Site Happy Beginnings, the team observes that related to Elem…" at bounding box center [448, 292] width 620 height 478
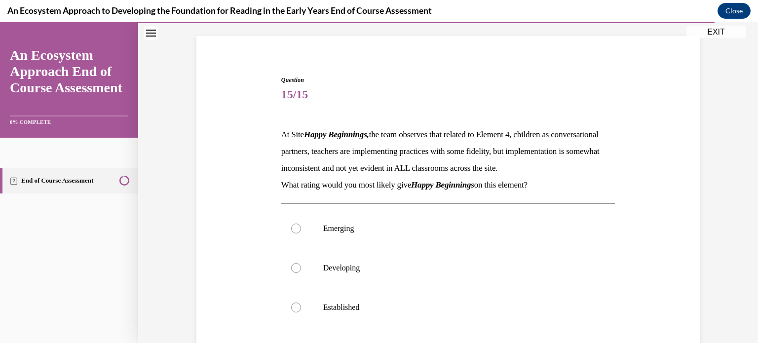
scroll to position [110, 0]
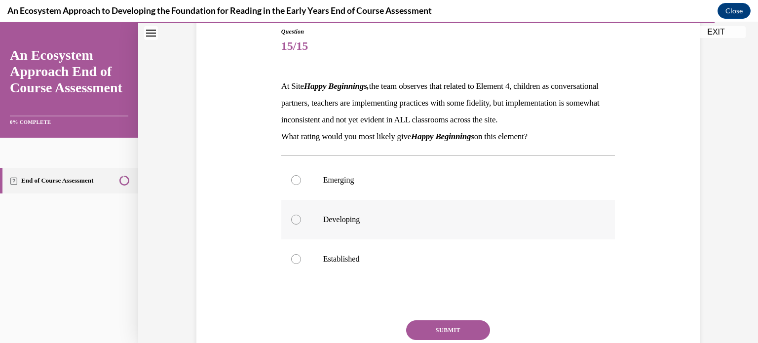
click at [299, 225] on div at bounding box center [296, 220] width 10 height 10
click at [299, 225] on input "Developing" at bounding box center [296, 220] width 10 height 10
radio input "true"
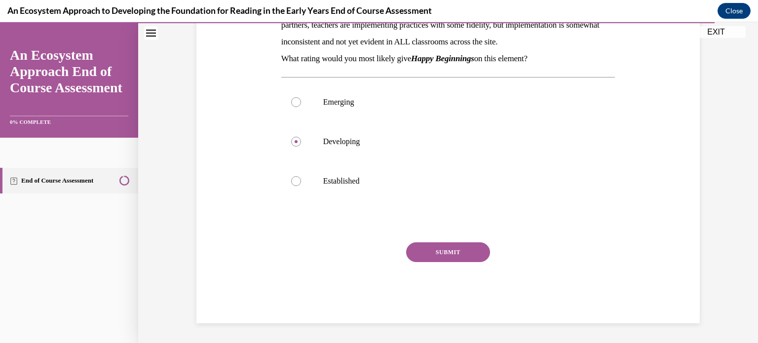
click at [461, 256] on button "SUBMIT" at bounding box center [448, 252] width 84 height 20
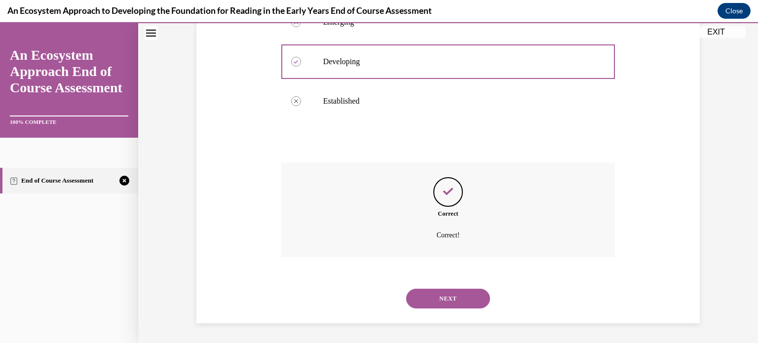
scroll to position [284, 0]
click at [464, 304] on button "NEXT" at bounding box center [448, 299] width 84 height 20
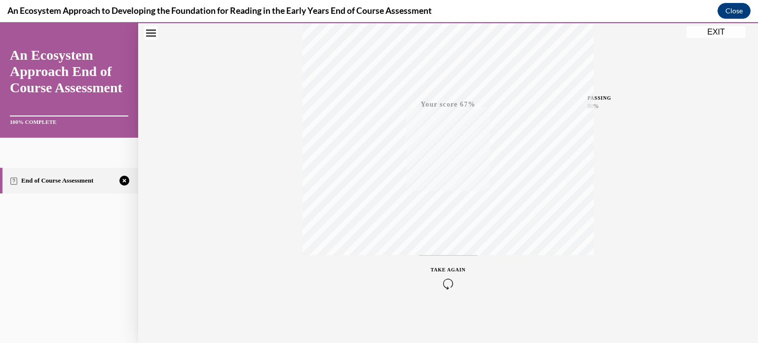
scroll to position [185, 0]
click at [456, 267] on span "TAKE AGAIN" at bounding box center [448, 269] width 35 height 5
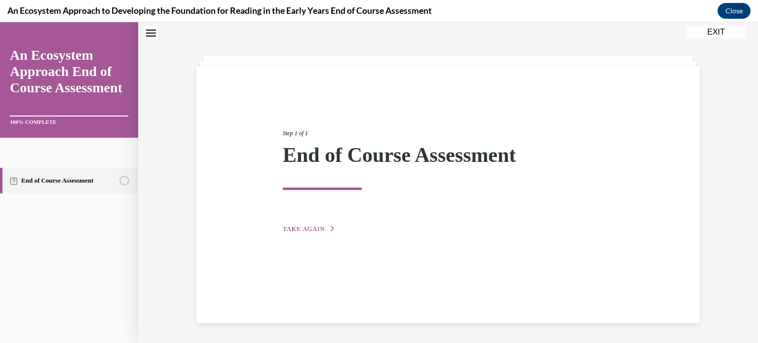
scroll to position [31, 0]
click at [309, 229] on span "TAKE AGAIN" at bounding box center [304, 229] width 42 height 7
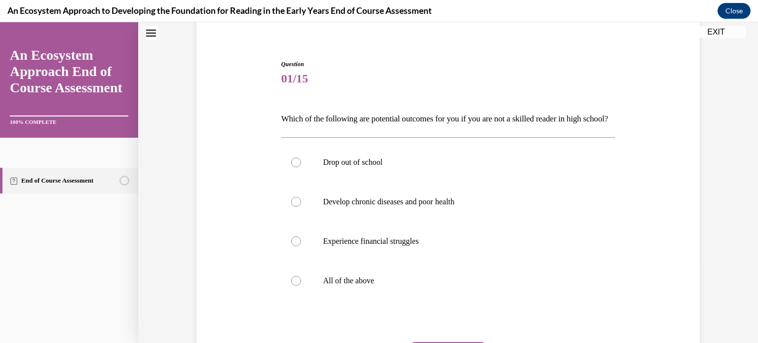
scroll to position [83, 0]
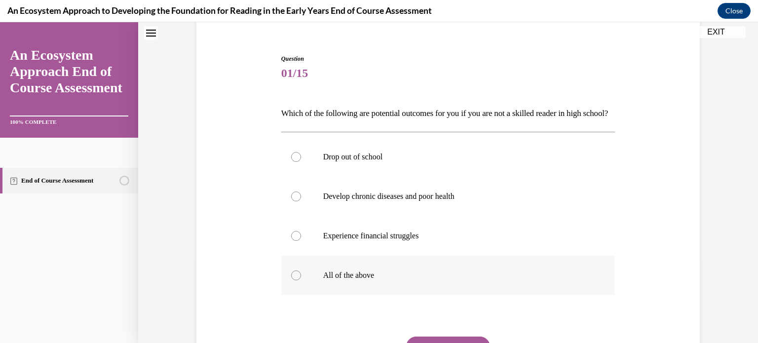
click at [293, 280] on div at bounding box center [296, 275] width 10 height 10
click at [293, 280] on input "All of the above" at bounding box center [296, 275] width 10 height 10
radio input "true"
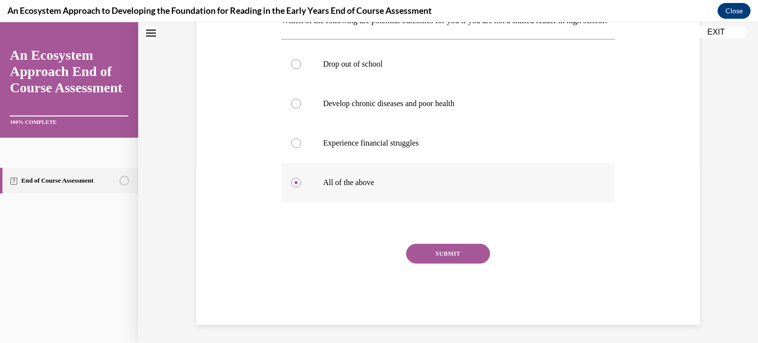
scroll to position [193, 0]
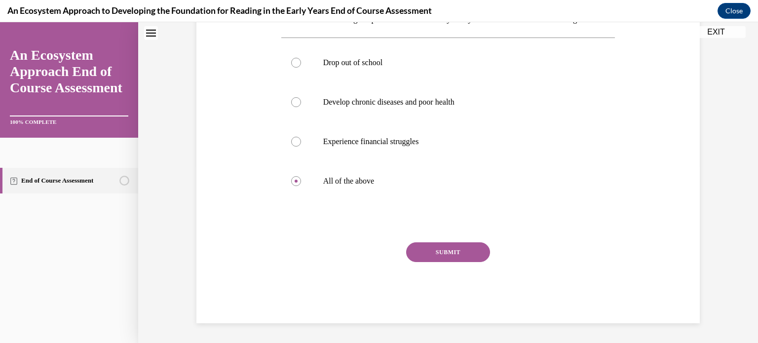
click at [447, 254] on button "SUBMIT" at bounding box center [448, 252] width 84 height 20
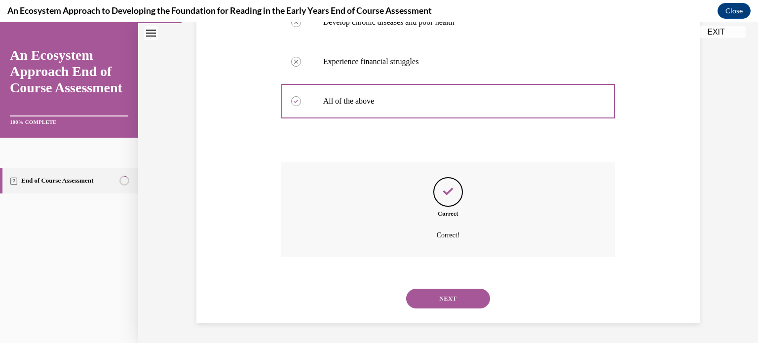
scroll to position [273, 0]
click at [442, 302] on button "NEXT" at bounding box center [448, 299] width 84 height 20
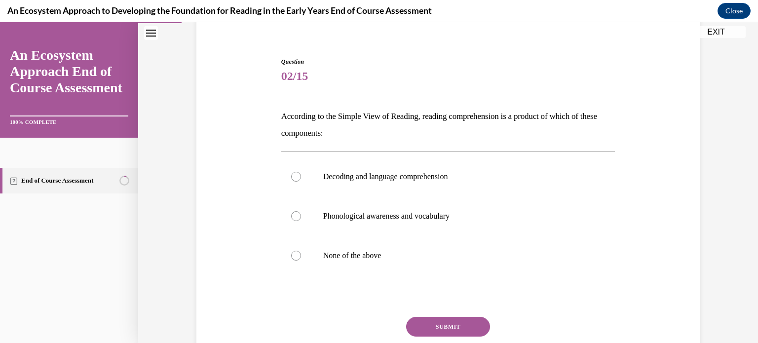
scroll to position [154, 0]
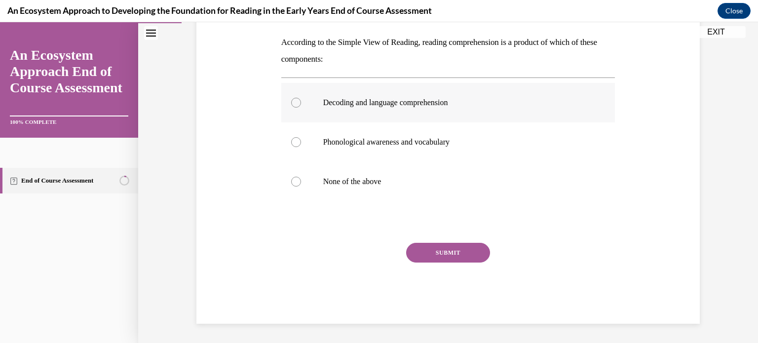
click at [295, 106] on div at bounding box center [296, 103] width 10 height 10
click at [295, 106] on input "Decoding and language comprehension" at bounding box center [296, 103] width 10 height 10
radio input "true"
click at [438, 257] on button "SUBMIT" at bounding box center [448, 253] width 84 height 20
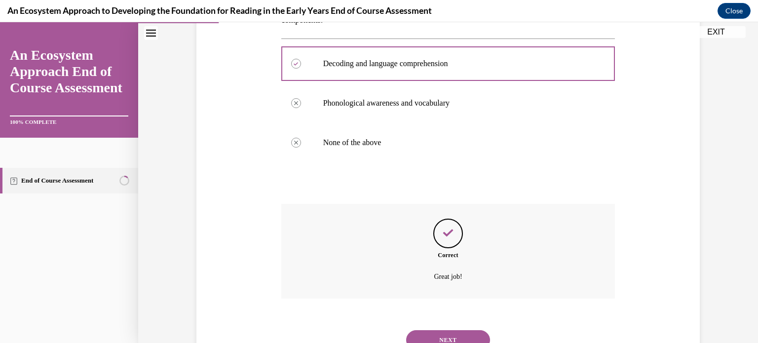
scroll to position [234, 0]
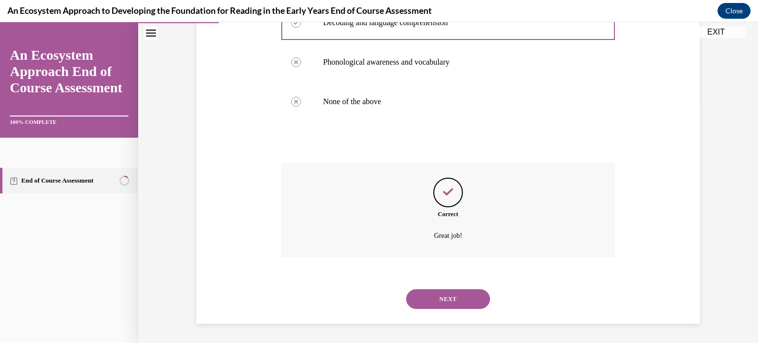
click at [438, 257] on div "Correct Great job!" at bounding box center [448, 218] width 334 height 110
click at [432, 305] on button "NEXT" at bounding box center [448, 299] width 84 height 20
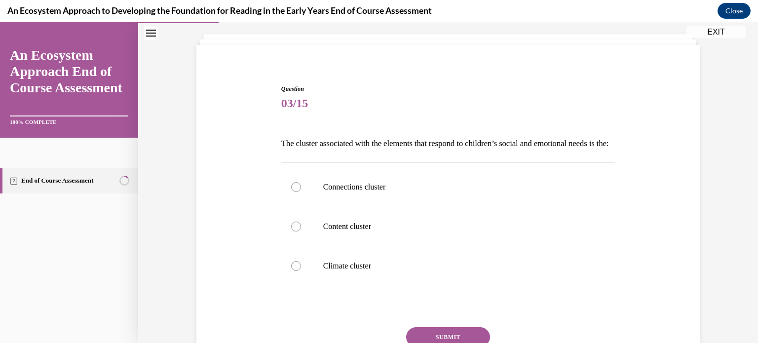
scroll to position [56, 0]
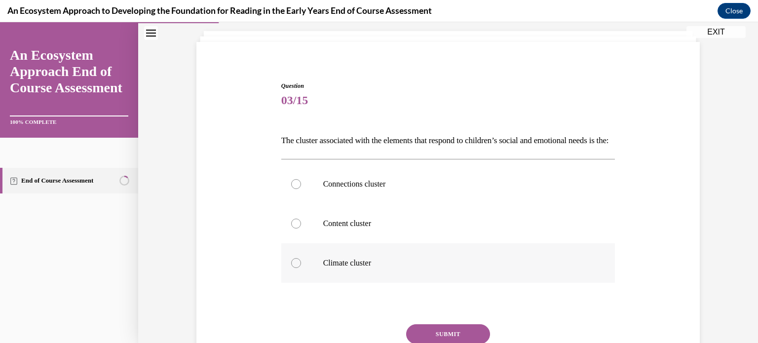
click at [294, 268] on div at bounding box center [296, 263] width 10 height 10
click at [294, 268] on input "Climate cluster" at bounding box center [296, 263] width 10 height 10
radio input "true"
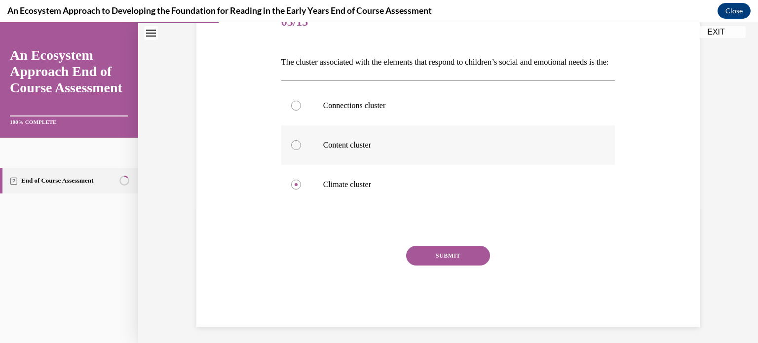
scroll to position [140, 0]
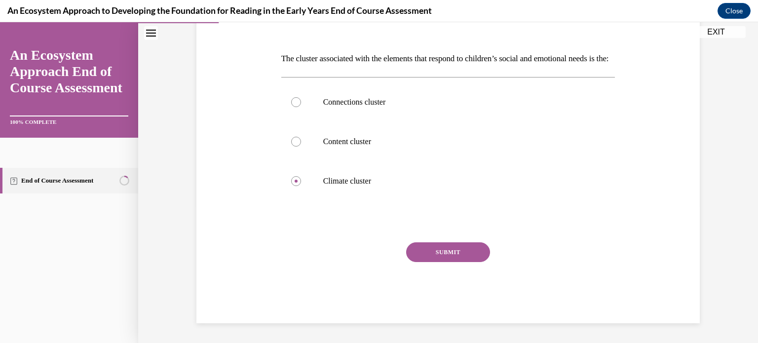
click at [420, 262] on button "SUBMIT" at bounding box center [448, 252] width 84 height 20
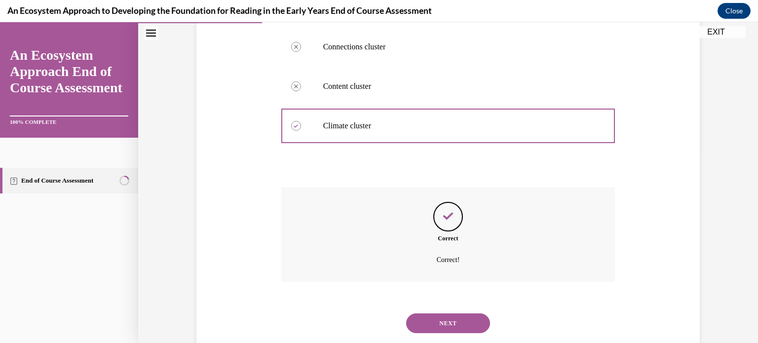
scroll to position [234, 0]
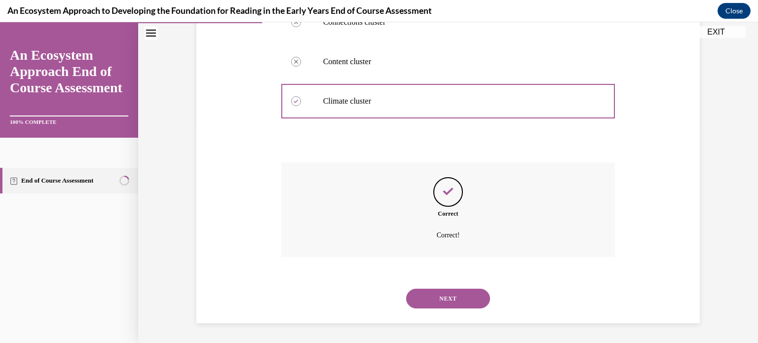
click at [428, 298] on button "NEXT" at bounding box center [448, 299] width 84 height 20
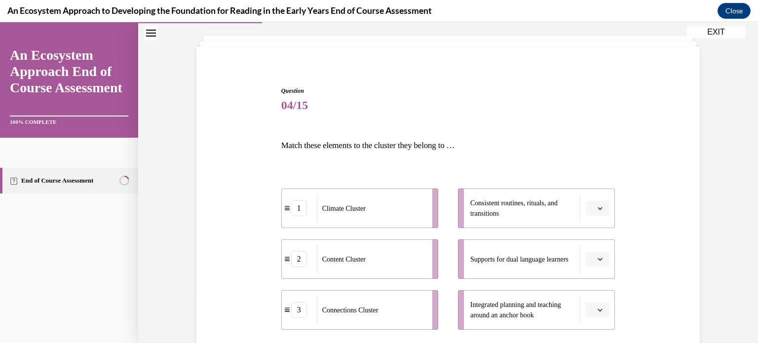
scroll to position [64, 0]
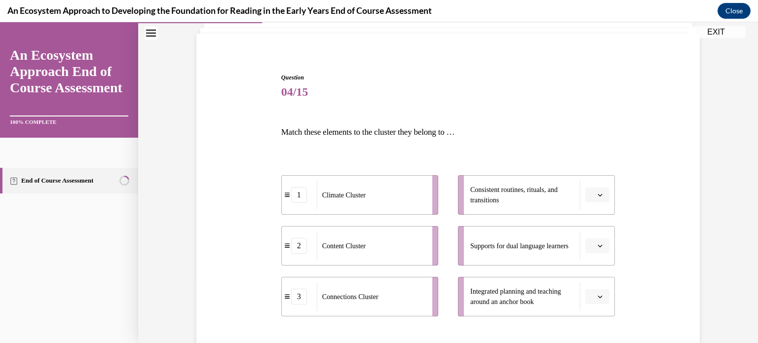
click at [601, 192] on icon "button" at bounding box center [600, 194] width 5 height 5
click at [596, 253] on span "2" at bounding box center [593, 256] width 3 height 8
click at [600, 248] on icon "button" at bounding box center [600, 245] width 5 height 5
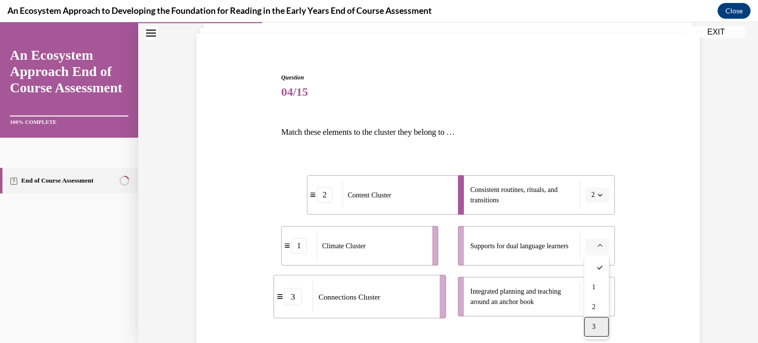
click at [598, 327] on div "3" at bounding box center [596, 327] width 25 height 20
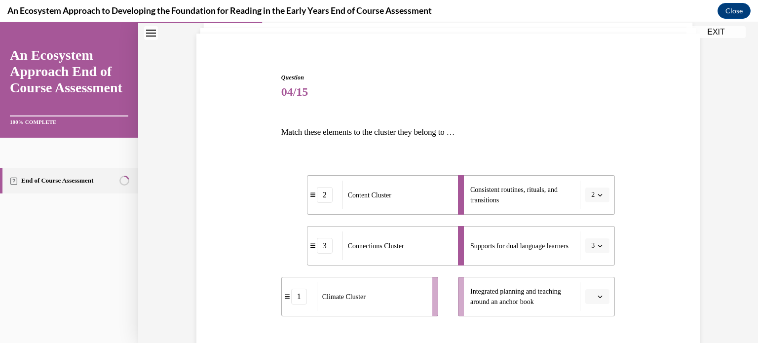
click at [602, 302] on button "button" at bounding box center [597, 296] width 24 height 15
click at [595, 241] on div "1" at bounding box center [596, 235] width 25 height 20
click at [629, 241] on div "Question 04/15 Match these elements to the cluster they belong to … 2 Content C…" at bounding box center [448, 240] width 508 height 395
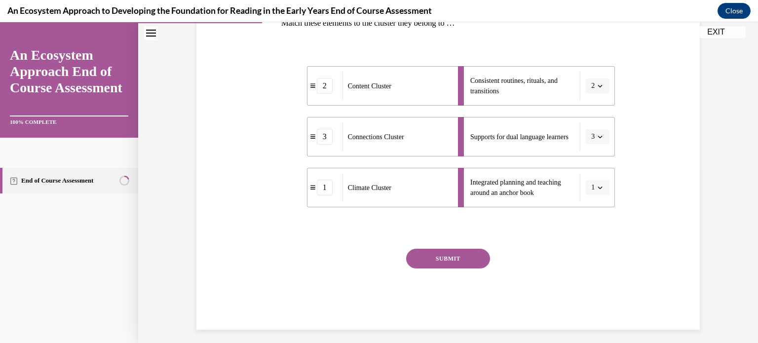
scroll to position [174, 0]
click at [469, 258] on button "SUBMIT" at bounding box center [448, 258] width 84 height 20
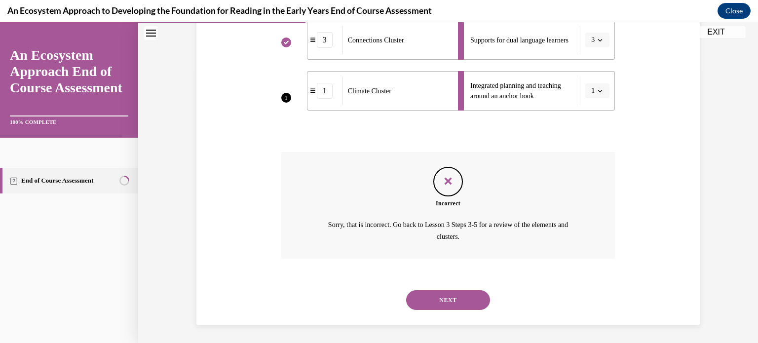
scroll to position [271, 0]
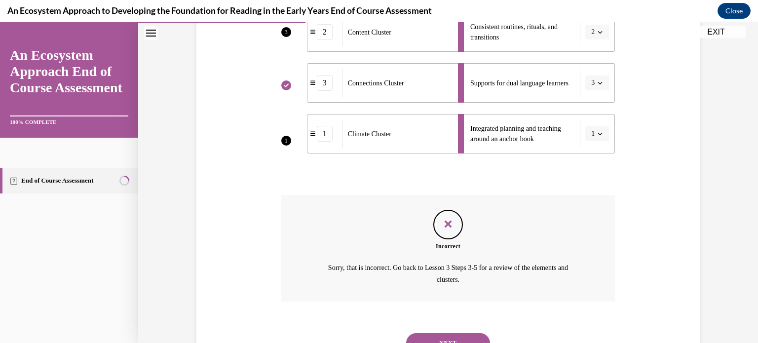
click at [470, 257] on div "Incorrect Sorry, that is incorrect. Go back to Lesson 3 Steps 3-5 for a review …" at bounding box center [448, 248] width 334 height 107
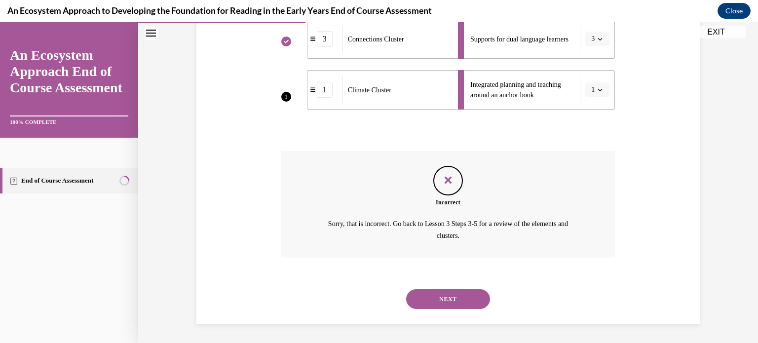
click at [443, 306] on button "NEXT" at bounding box center [448, 299] width 84 height 20
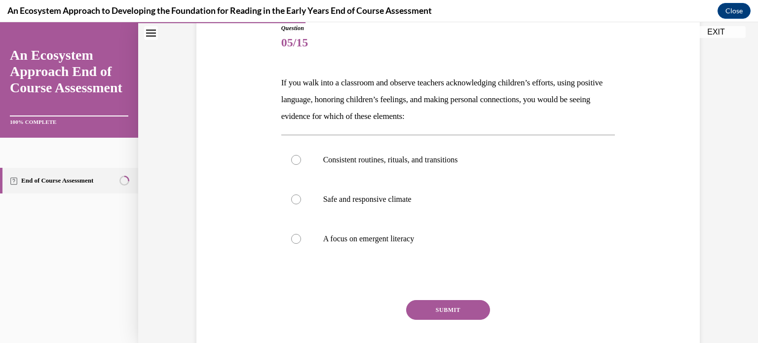
scroll to position [120, 0]
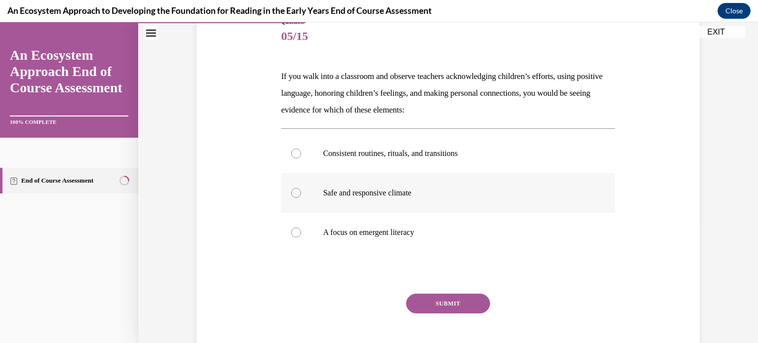
click at [297, 195] on div at bounding box center [296, 193] width 10 height 10
click at [297, 195] on input "Safe and responsive climate" at bounding box center [296, 193] width 10 height 10
radio input "true"
click at [423, 302] on button "SUBMIT" at bounding box center [448, 304] width 84 height 20
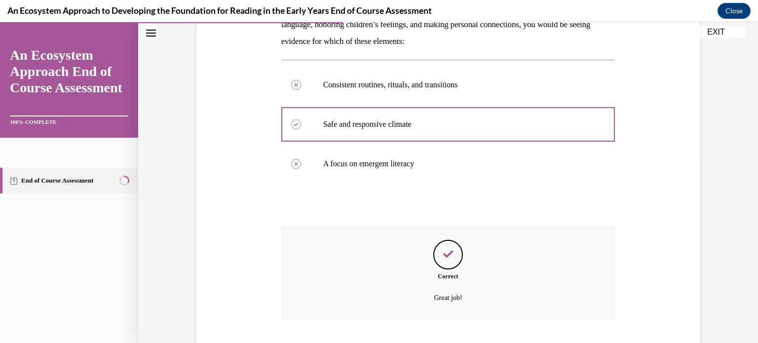
scroll to position [251, 0]
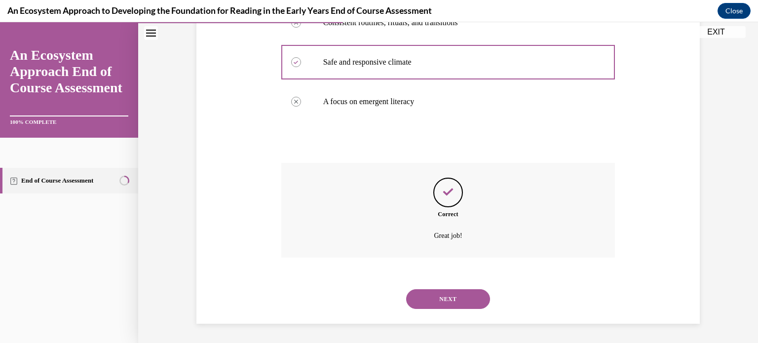
click at [423, 302] on button "NEXT" at bounding box center [448, 299] width 84 height 20
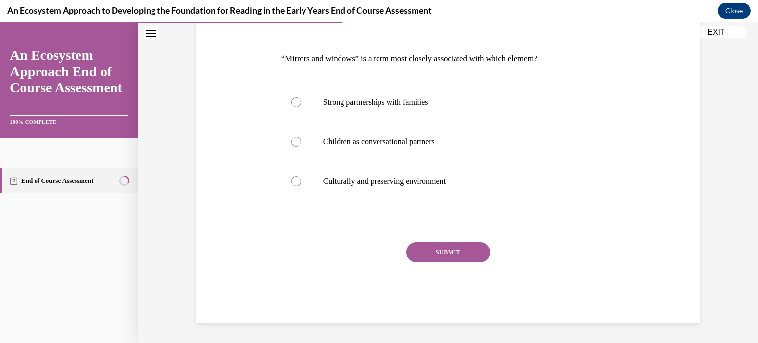
scroll to position [110, 0]
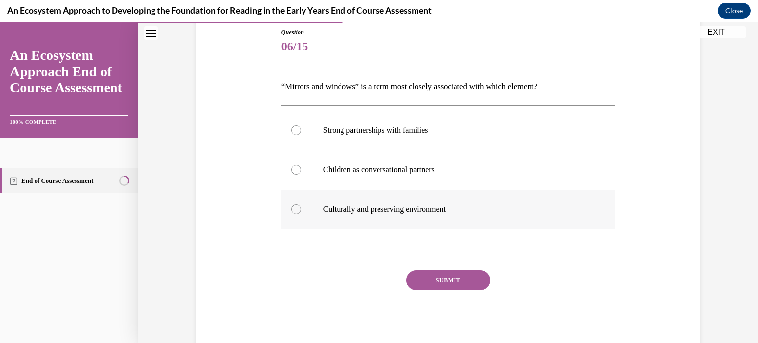
click at [298, 211] on div at bounding box center [296, 209] width 10 height 10
click at [298, 211] on input "Culturally and preserving environment" at bounding box center [296, 209] width 10 height 10
radio input "true"
click at [442, 277] on button "SUBMIT" at bounding box center [448, 280] width 84 height 20
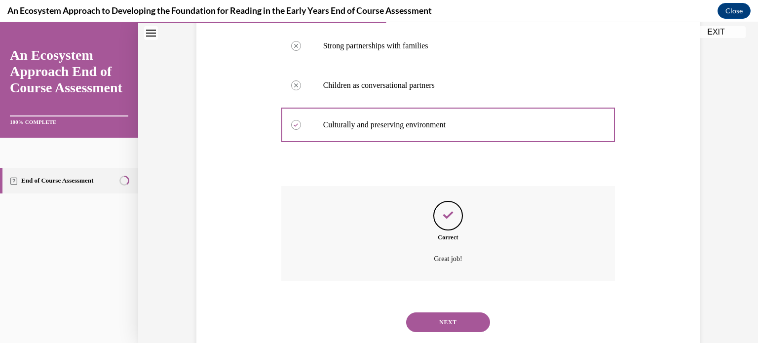
scroll to position [217, 0]
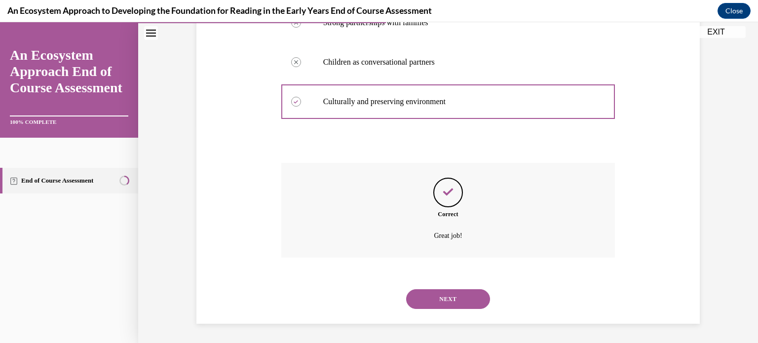
click at [440, 301] on button "NEXT" at bounding box center [448, 299] width 84 height 20
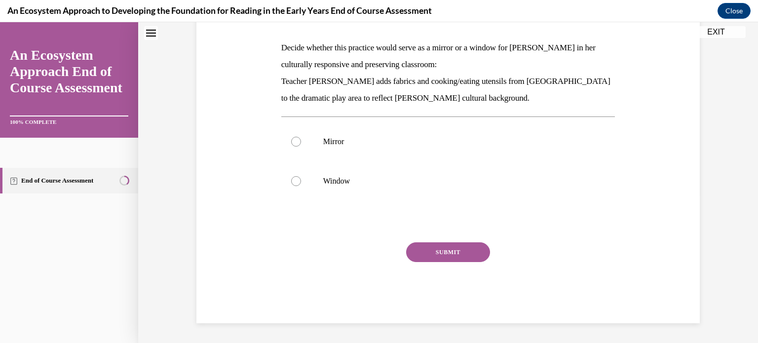
scroll to position [0, 0]
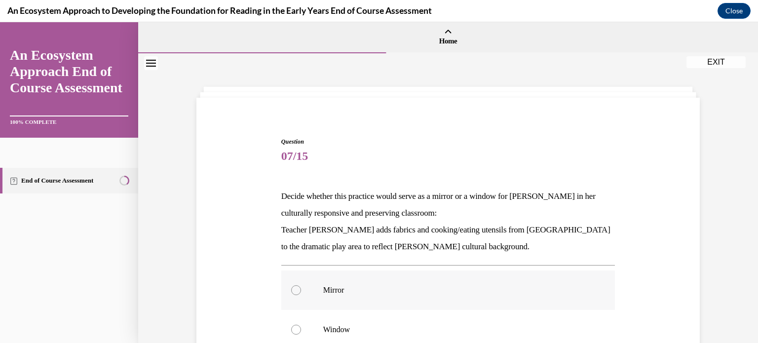
click at [298, 291] on div at bounding box center [296, 290] width 10 height 10
click at [298, 291] on input "Mirror" at bounding box center [296, 290] width 10 height 10
radio input "true"
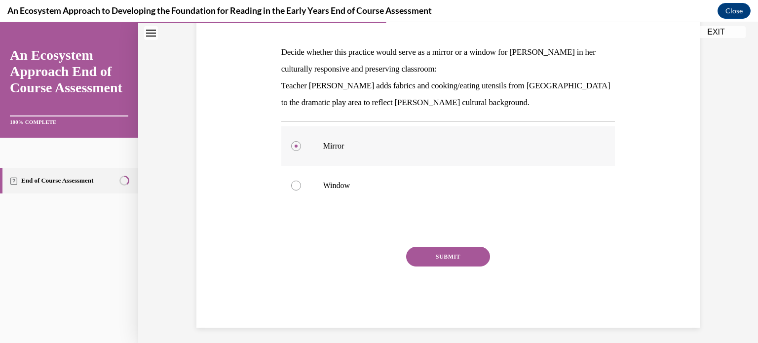
scroll to position [148, 0]
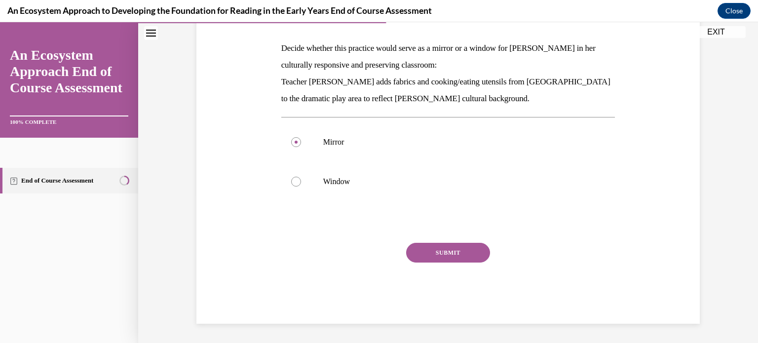
click at [426, 254] on button "SUBMIT" at bounding box center [448, 253] width 84 height 20
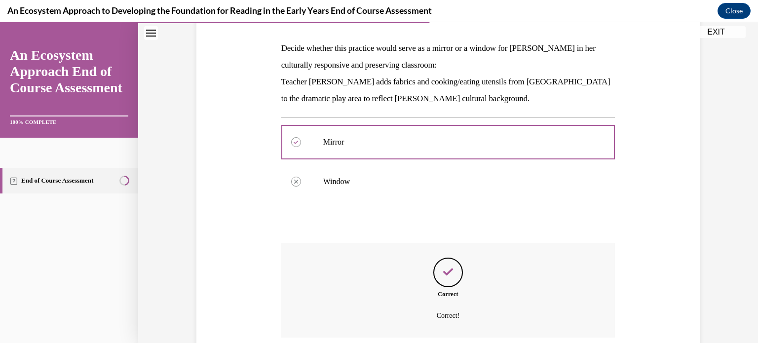
scroll to position [228, 0]
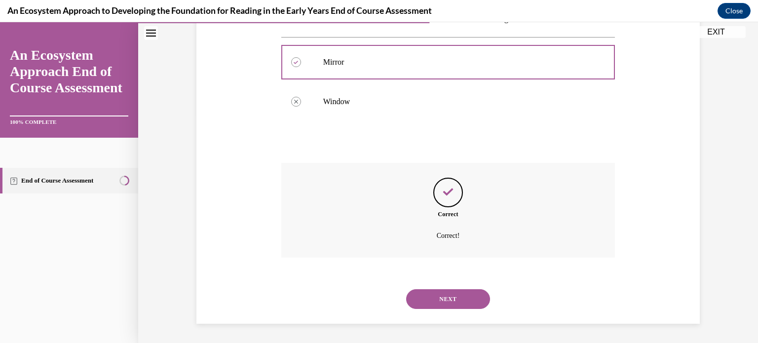
click at [432, 295] on button "NEXT" at bounding box center [448, 299] width 84 height 20
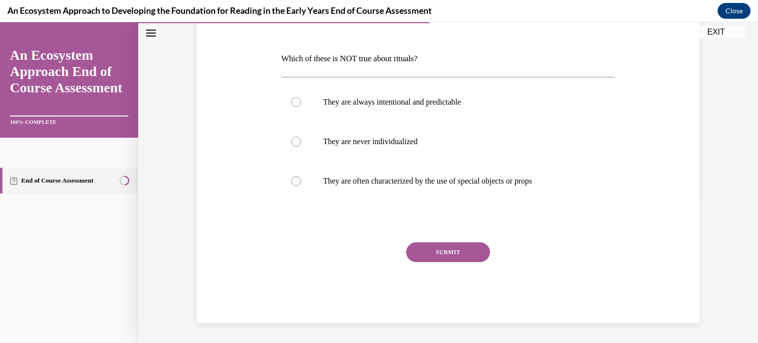
scroll to position [110, 0]
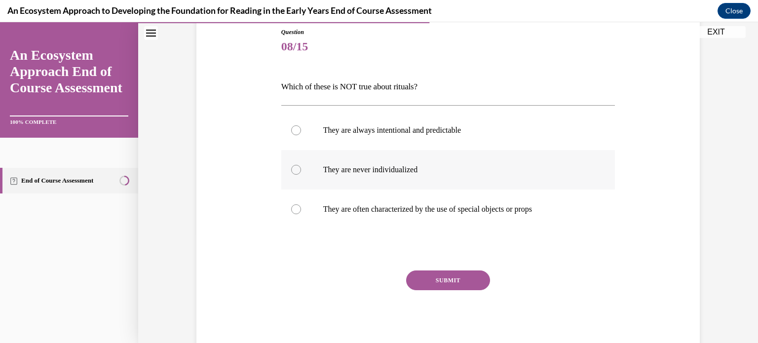
click at [294, 169] on div at bounding box center [296, 170] width 10 height 10
click at [294, 169] on input "They are never individualized" at bounding box center [296, 170] width 10 height 10
radio input "true"
click at [444, 279] on button "SUBMIT" at bounding box center [448, 280] width 84 height 20
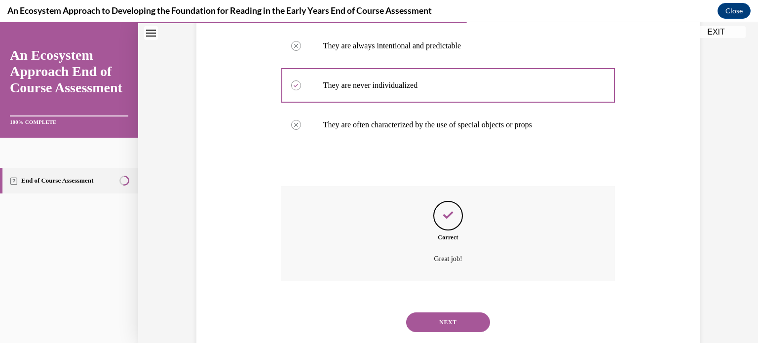
scroll to position [217, 0]
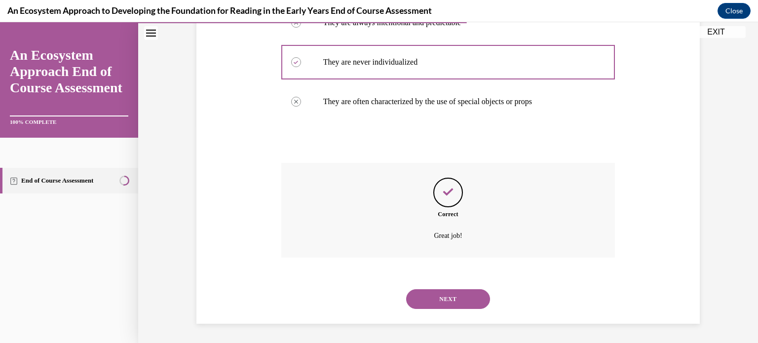
click at [444, 298] on button "NEXT" at bounding box center [448, 299] width 84 height 20
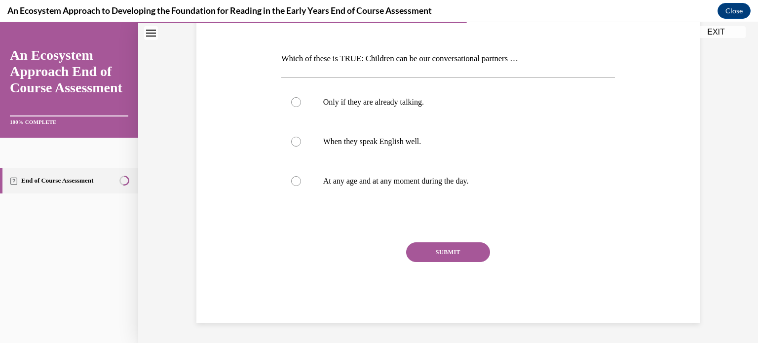
scroll to position [110, 0]
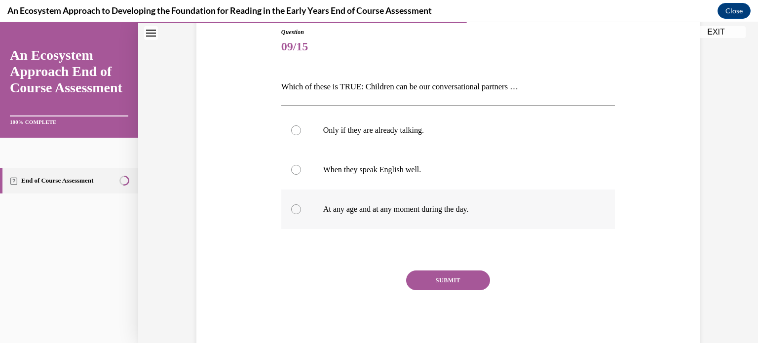
click at [298, 208] on div at bounding box center [296, 209] width 10 height 10
click at [298, 208] on input "At any age and at any moment during the day." at bounding box center [296, 209] width 10 height 10
radio input "true"
click at [415, 276] on button "SUBMIT" at bounding box center [448, 280] width 84 height 20
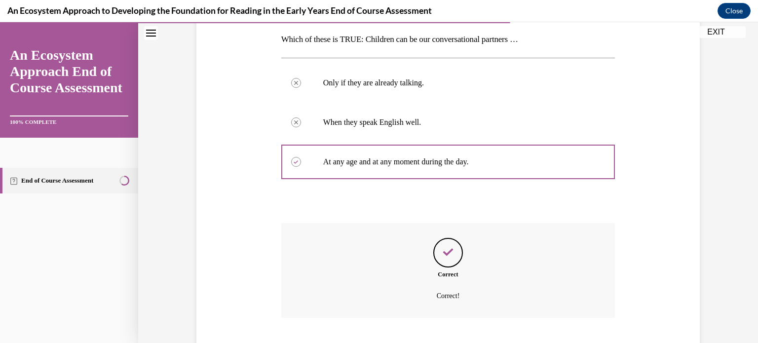
scroll to position [217, 0]
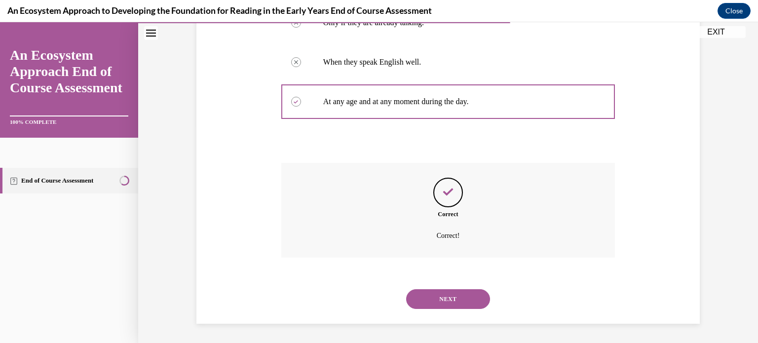
click at [431, 301] on button "NEXT" at bounding box center [448, 299] width 84 height 20
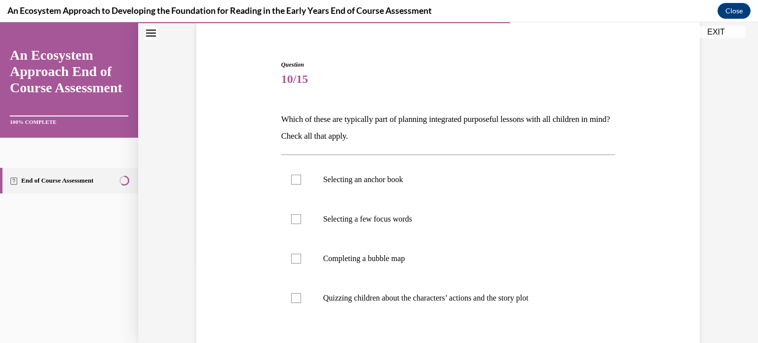
scroll to position [78, 0]
click at [292, 256] on div at bounding box center [296, 258] width 10 height 10
click at [292, 256] on input "Completing a bubble map" at bounding box center [296, 258] width 10 height 10
checkbox input "true"
click at [299, 221] on div at bounding box center [296, 218] width 10 height 10
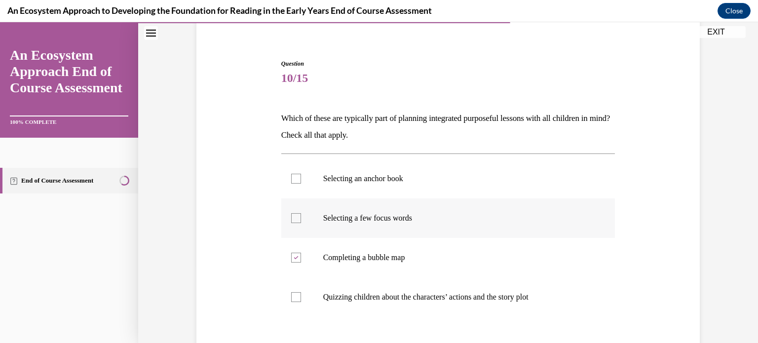
click at [299, 221] on input "Selecting a few focus words" at bounding box center [296, 218] width 10 height 10
checkbox input "true"
click at [295, 178] on div at bounding box center [296, 179] width 10 height 10
click at [295, 178] on input "Selecting an anchor book" at bounding box center [296, 179] width 10 height 10
checkbox input "true"
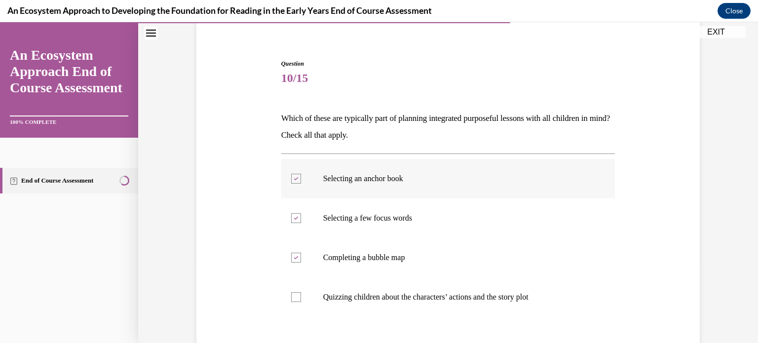
scroll to position [172, 0]
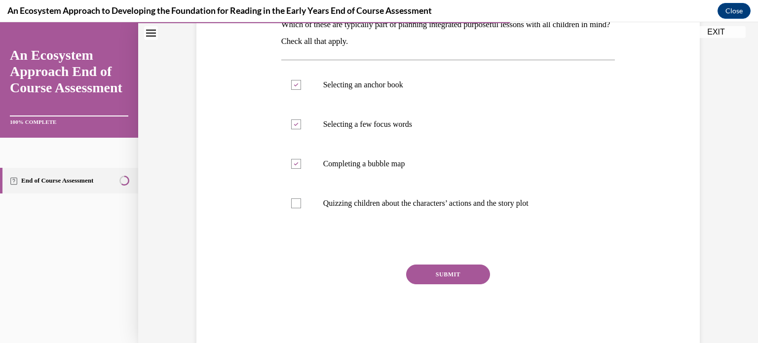
click at [438, 280] on button "SUBMIT" at bounding box center [448, 275] width 84 height 20
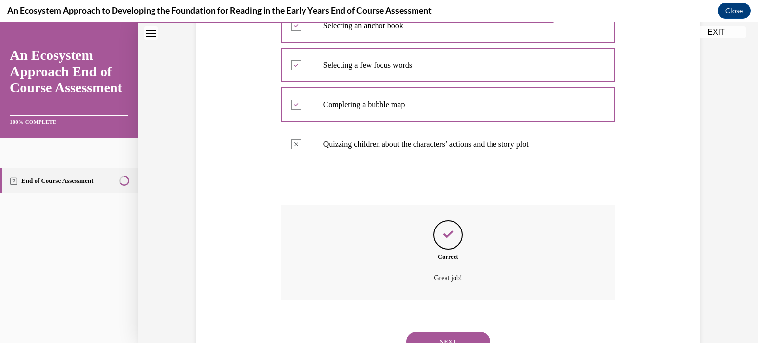
scroll to position [273, 0]
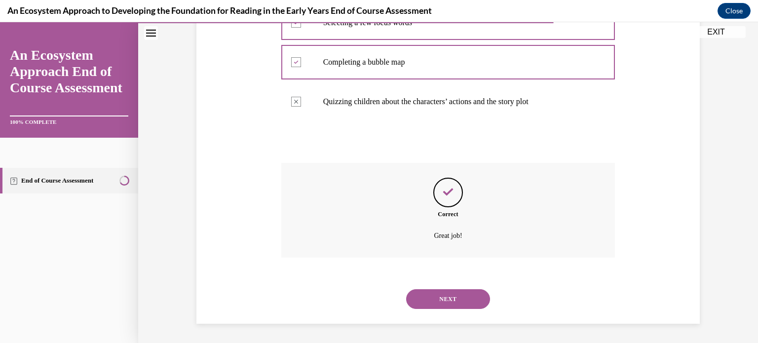
click at [437, 302] on button "NEXT" at bounding box center [448, 299] width 84 height 20
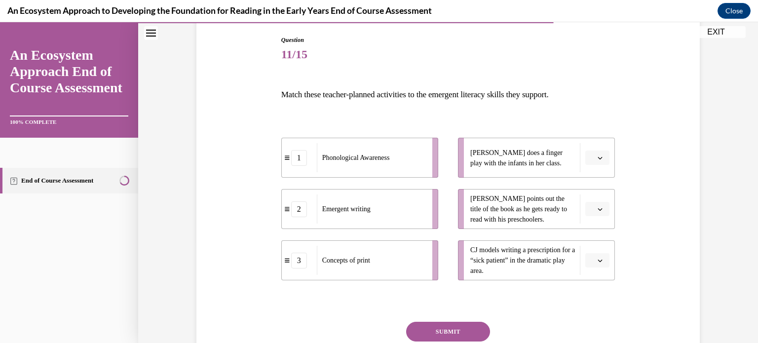
scroll to position [104, 0]
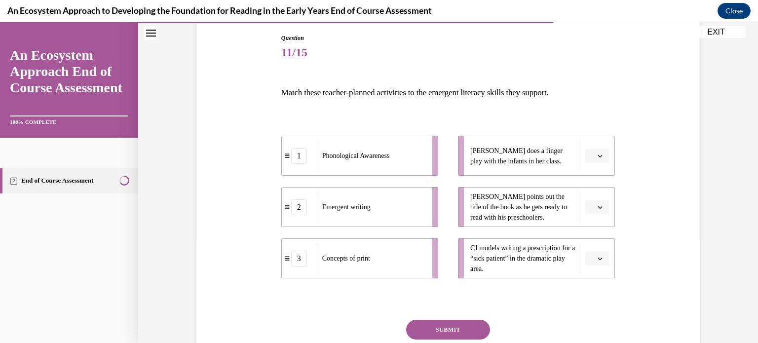
click at [599, 157] on icon "button" at bounding box center [600, 155] width 5 height 5
click at [591, 195] on div "1" at bounding box center [596, 198] width 25 height 20
click at [600, 202] on button "button" at bounding box center [597, 207] width 24 height 15
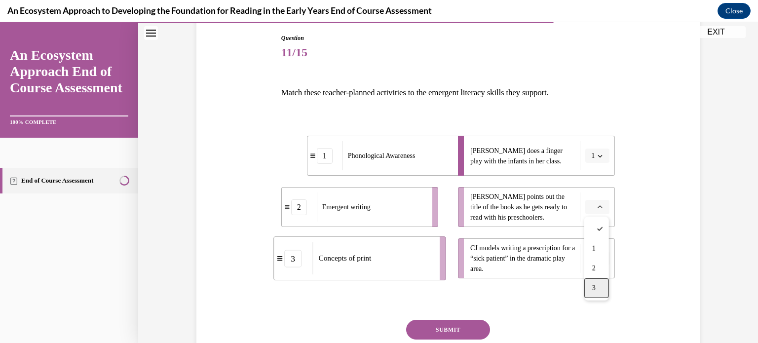
click at [591, 288] on div "3" at bounding box center [596, 288] width 25 height 20
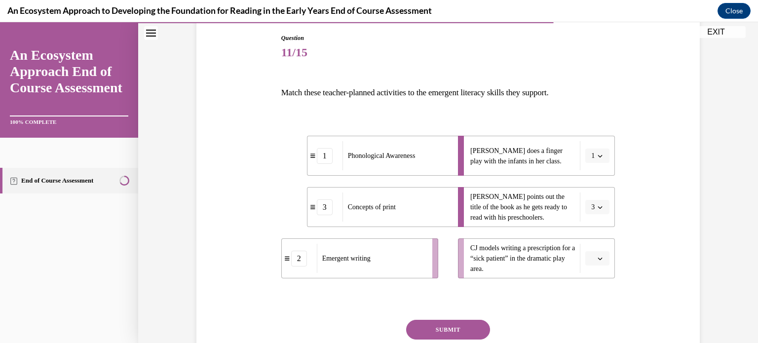
click at [599, 264] on button "button" at bounding box center [597, 258] width 24 height 15
click at [594, 224] on div "2" at bounding box center [596, 217] width 25 height 20
click at [458, 329] on button "SUBMIT" at bounding box center [448, 330] width 84 height 20
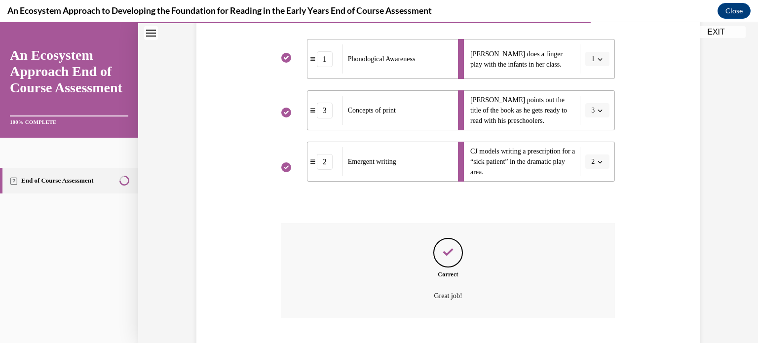
scroll to position [261, 0]
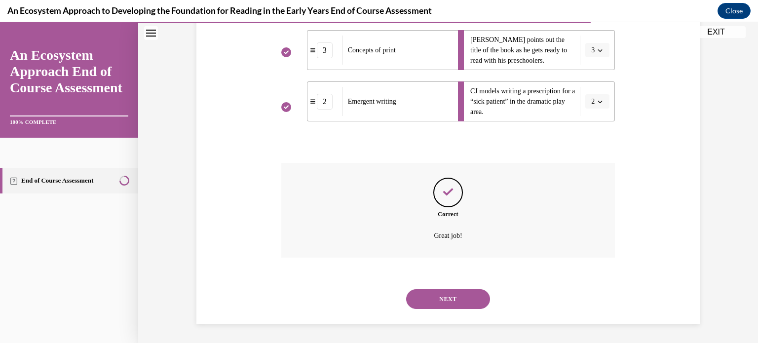
click at [459, 304] on button "NEXT" at bounding box center [448, 299] width 84 height 20
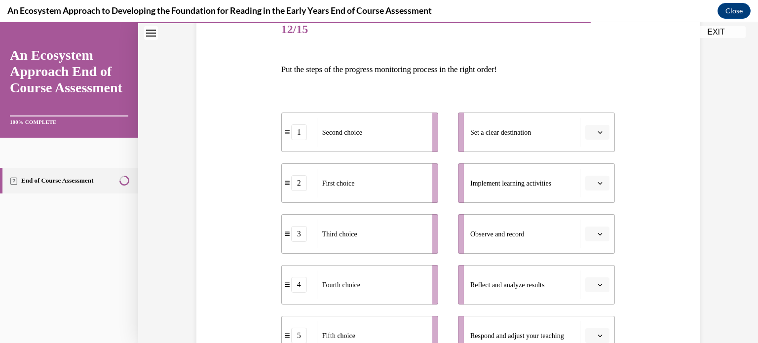
scroll to position [281, 0]
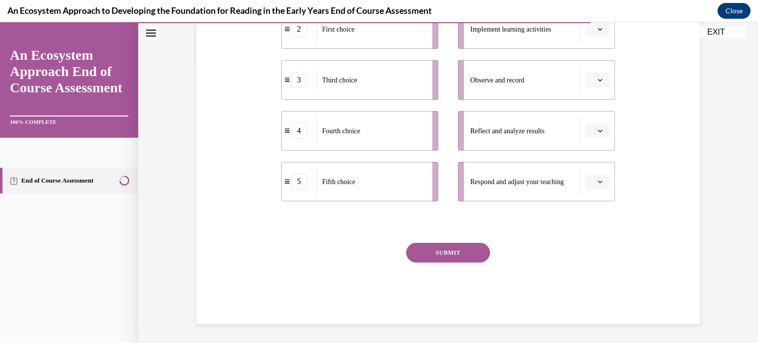
click at [520, 216] on div at bounding box center [448, 222] width 334 height 12
click at [491, 310] on div "SUBMIT NEXT" at bounding box center [448, 283] width 334 height 81
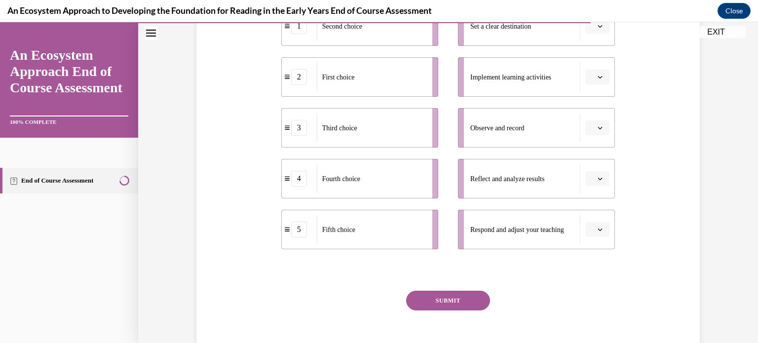
click at [672, 221] on div "Question 12/15 Put the steps of the progress monitoring process in the right or…" at bounding box center [448, 123] width 508 height 497
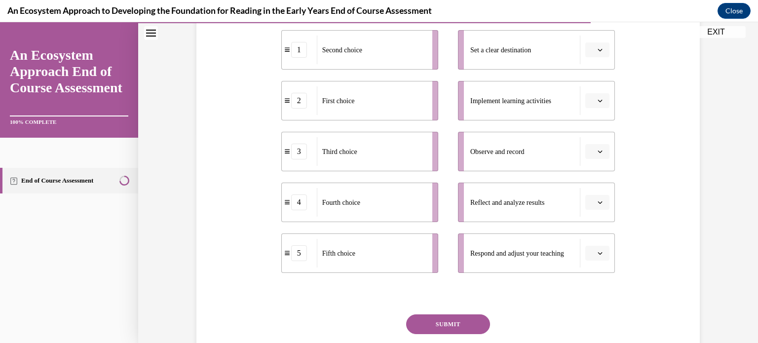
scroll to position [207, 0]
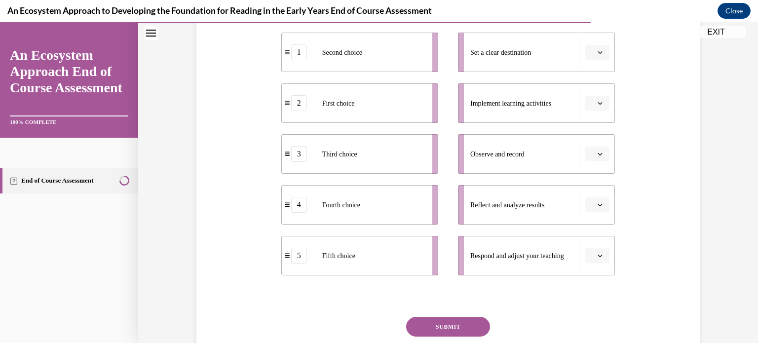
click at [600, 54] on icon "button" at bounding box center [600, 52] width 5 height 5
click at [593, 115] on span "2" at bounding box center [593, 114] width 3 height 8
click at [600, 153] on icon "button" at bounding box center [600, 154] width 5 height 5
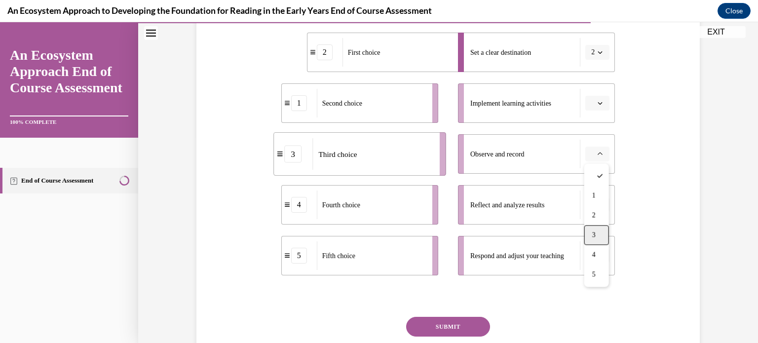
click at [596, 237] on span "3" at bounding box center [593, 235] width 3 height 8
click at [603, 207] on span "button" at bounding box center [600, 204] width 7 height 7
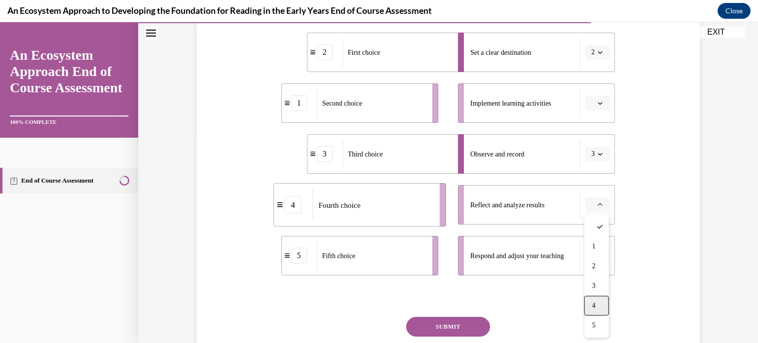
click at [592, 304] on span "4" at bounding box center [593, 306] width 3 height 8
click at [600, 105] on span "button" at bounding box center [600, 103] width 7 height 7
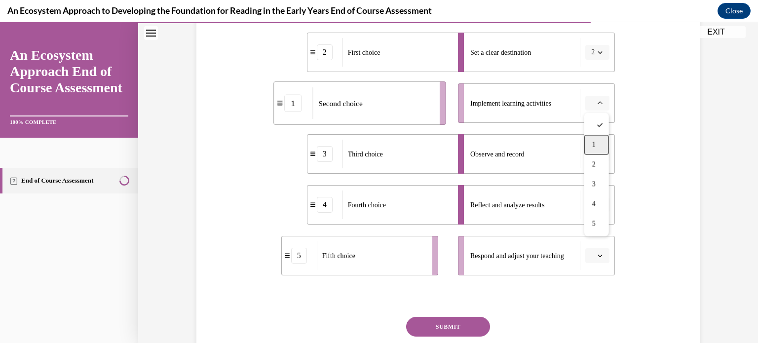
click at [599, 143] on div "1" at bounding box center [596, 145] width 25 height 20
click at [598, 258] on icon "button" at bounding box center [600, 255] width 5 height 5
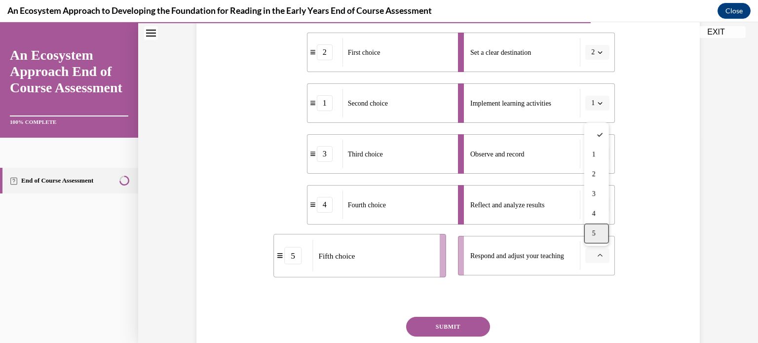
click at [596, 236] on div "5" at bounding box center [596, 234] width 25 height 20
click at [468, 326] on button "SUBMIT" at bounding box center [448, 327] width 84 height 20
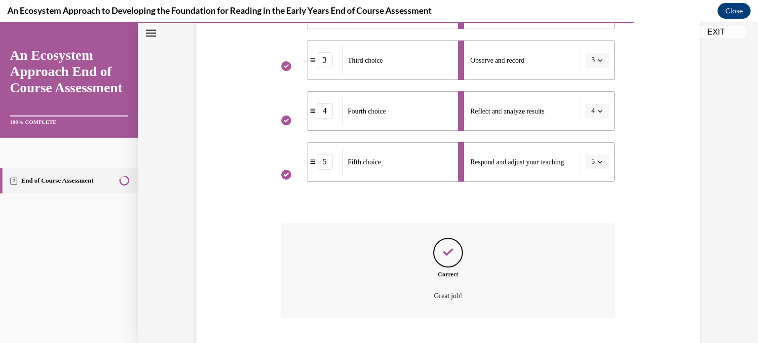
scroll to position [361, 0]
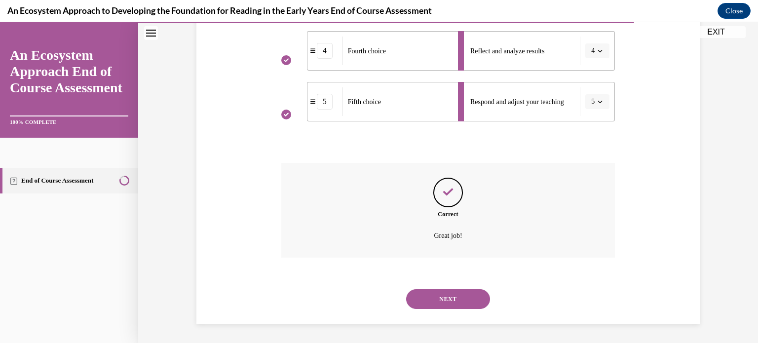
click at [466, 302] on button "NEXT" at bounding box center [448, 299] width 84 height 20
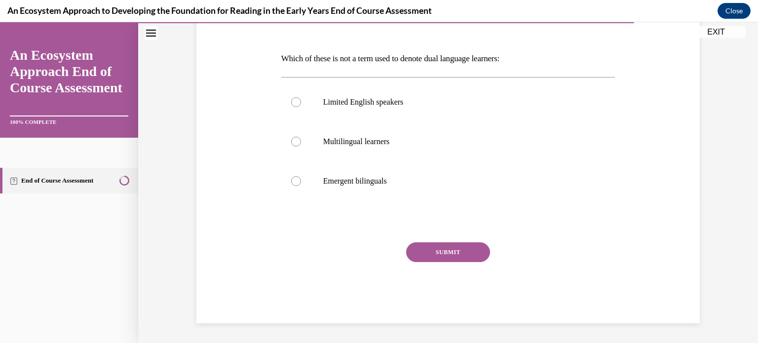
scroll to position [110, 0]
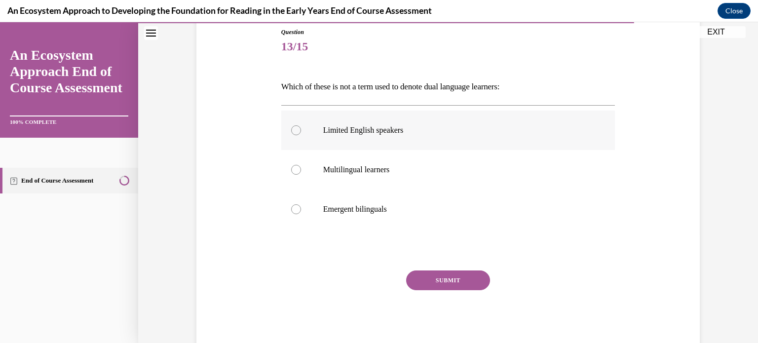
click at [294, 131] on div at bounding box center [296, 130] width 10 height 10
click at [294, 131] on input "Limited English speakers" at bounding box center [296, 130] width 10 height 10
radio input "true"
click at [429, 286] on button "SUBMIT" at bounding box center [448, 280] width 84 height 20
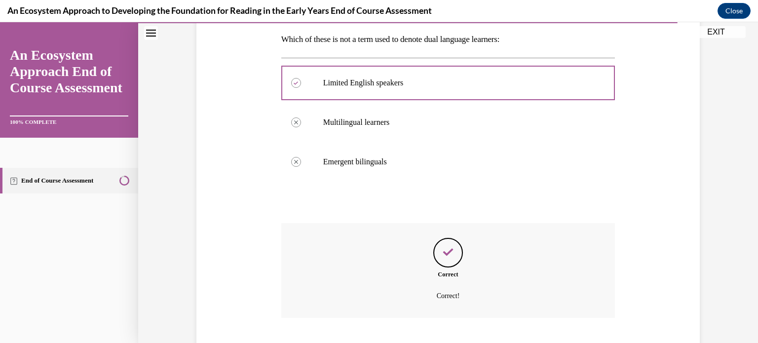
scroll to position [217, 0]
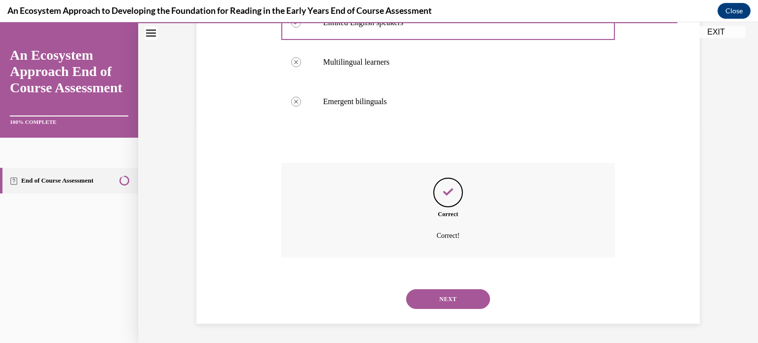
click at [431, 300] on button "NEXT" at bounding box center [448, 299] width 84 height 20
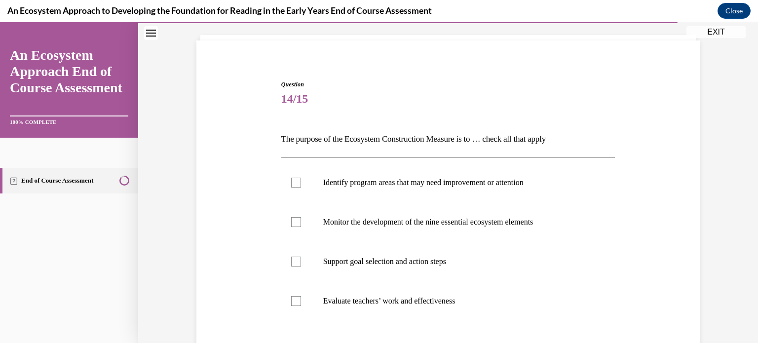
scroll to position [59, 0]
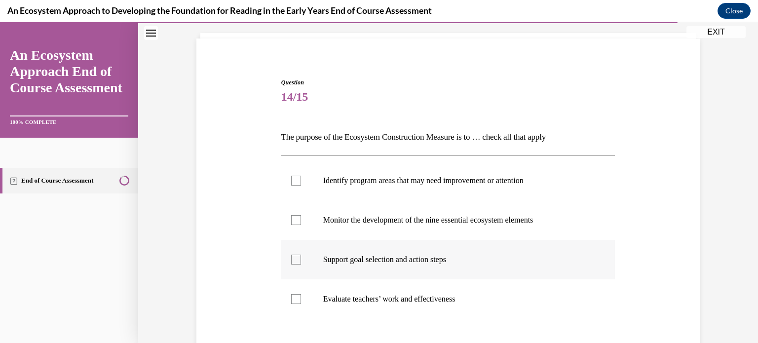
click at [294, 260] on div at bounding box center [296, 260] width 10 height 10
click at [294, 260] on input "Support goal selection and action steps" at bounding box center [296, 260] width 10 height 10
checkbox input "true"
click at [298, 221] on div at bounding box center [296, 220] width 10 height 10
click at [298, 221] on input "Monitor the development of the nine essential ecosystem elements" at bounding box center [296, 220] width 10 height 10
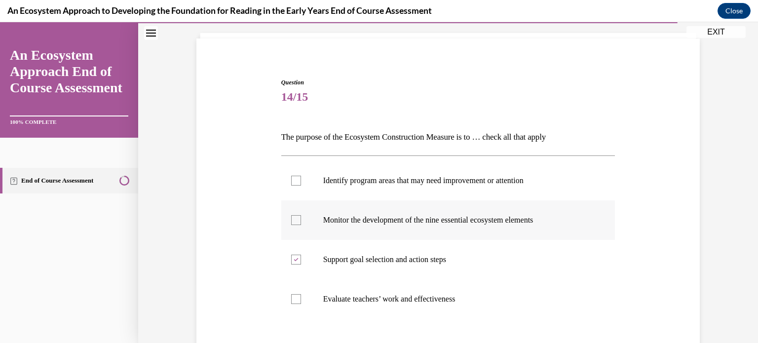
checkbox input "true"
click at [298, 178] on div at bounding box center [296, 181] width 10 height 10
click at [298, 178] on input "Identify program areas that may need improvement or attention" at bounding box center [296, 181] width 10 height 10
checkbox input "true"
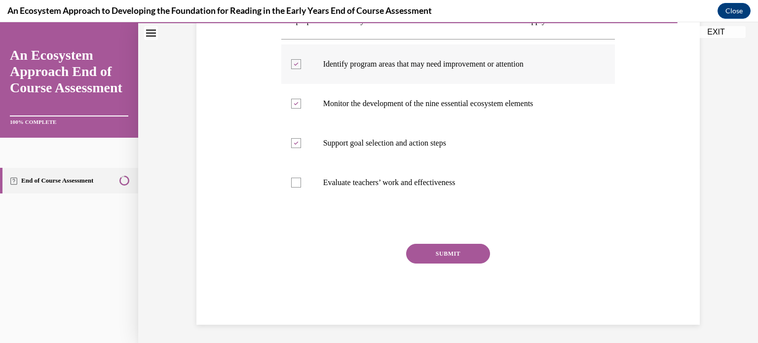
scroll to position [177, 0]
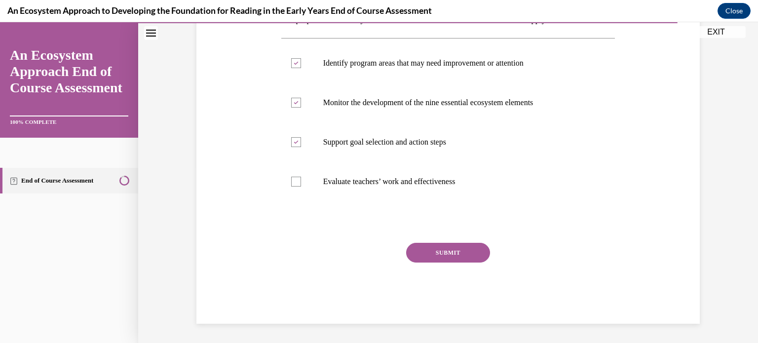
click at [428, 258] on button "SUBMIT" at bounding box center [448, 253] width 84 height 20
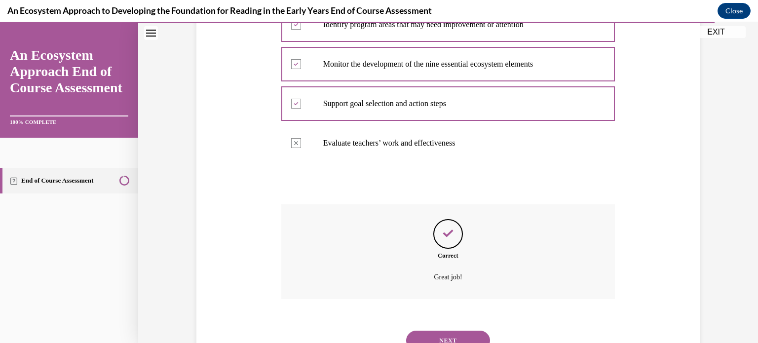
scroll to position [257, 0]
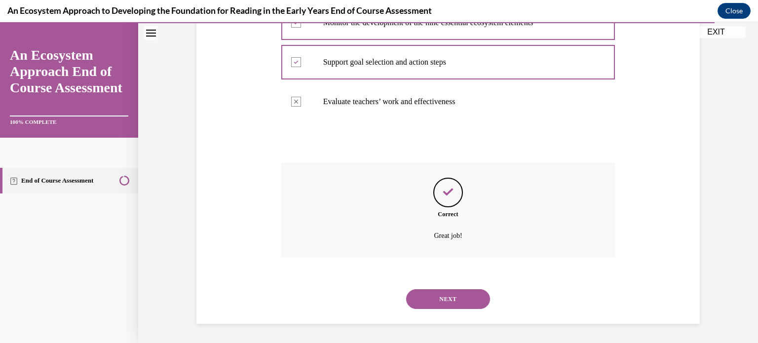
click at [429, 298] on button "NEXT" at bounding box center [448, 299] width 84 height 20
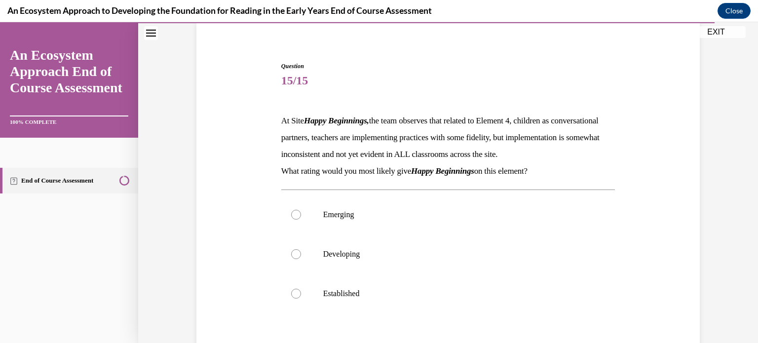
scroll to position [79, 0]
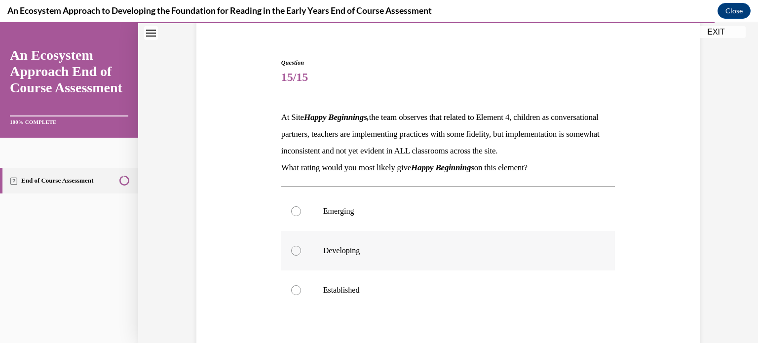
click at [295, 256] on div at bounding box center [296, 251] width 10 height 10
click at [295, 256] on input "Developing" at bounding box center [296, 251] width 10 height 10
radio input "true"
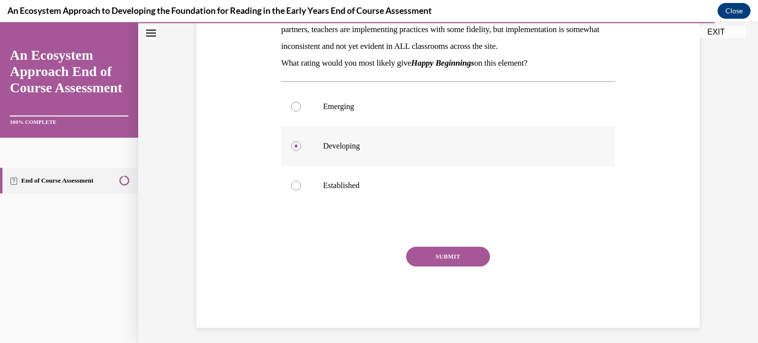
scroll to position [191, 0]
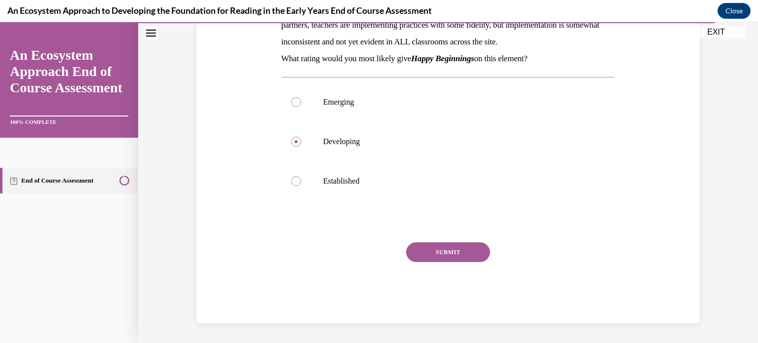
click at [426, 262] on button "SUBMIT" at bounding box center [448, 252] width 84 height 20
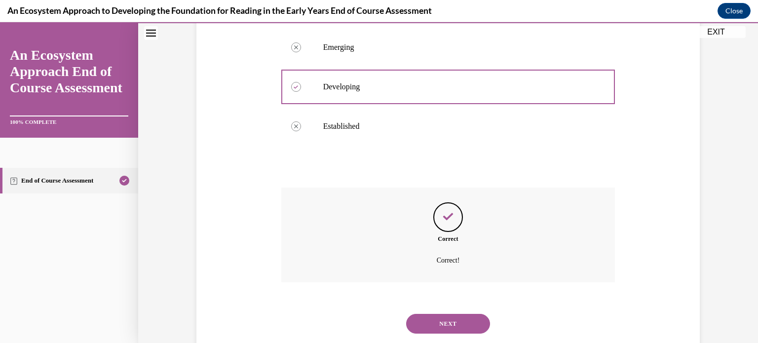
scroll to position [284, 0]
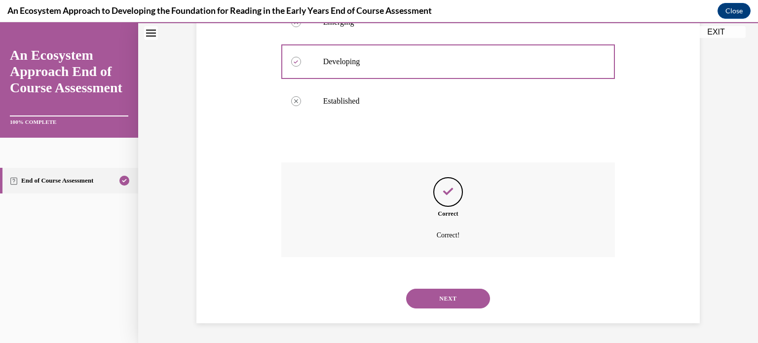
click at [436, 294] on button "NEXT" at bounding box center [448, 299] width 84 height 20
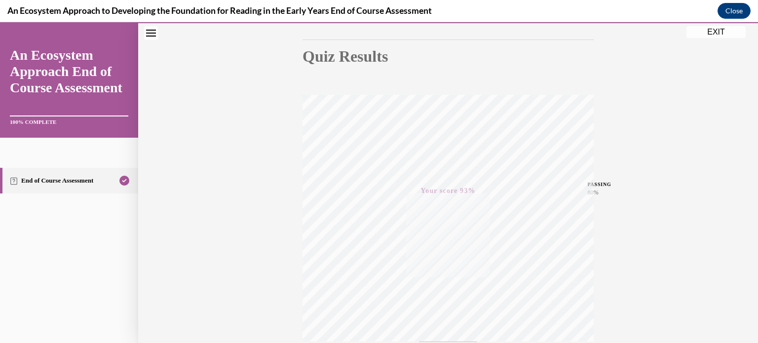
scroll to position [185, 0]
click at [709, 32] on button "EXIT" at bounding box center [716, 32] width 59 height 12
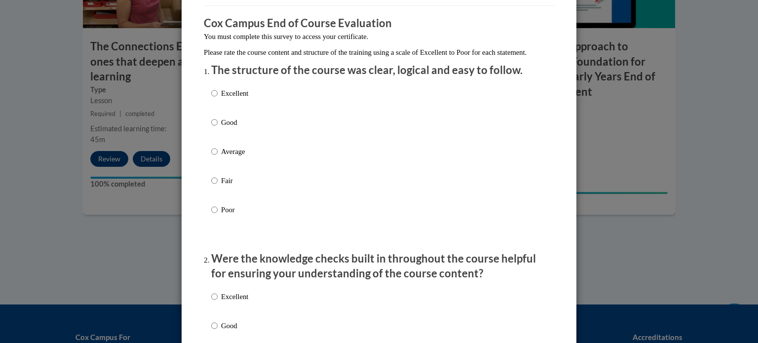
scroll to position [77, 0]
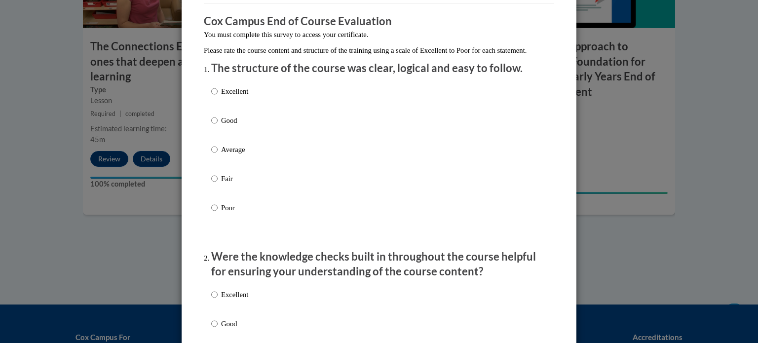
click at [348, 56] on p "Please rate the course content and structure of the training using a scale of E…" at bounding box center [379, 50] width 350 height 11
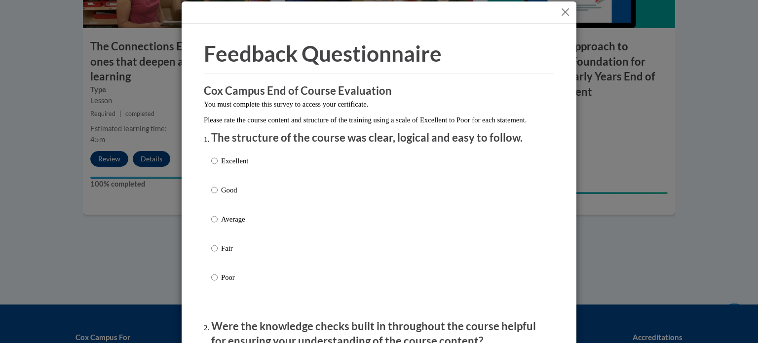
scroll to position [6, 0]
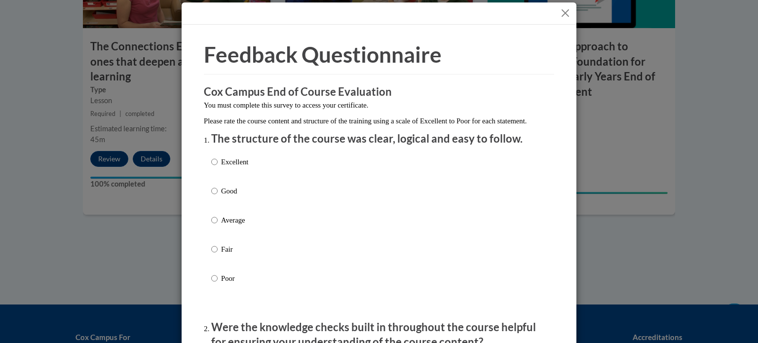
click at [566, 14] on button "Close" at bounding box center [565, 13] width 12 height 12
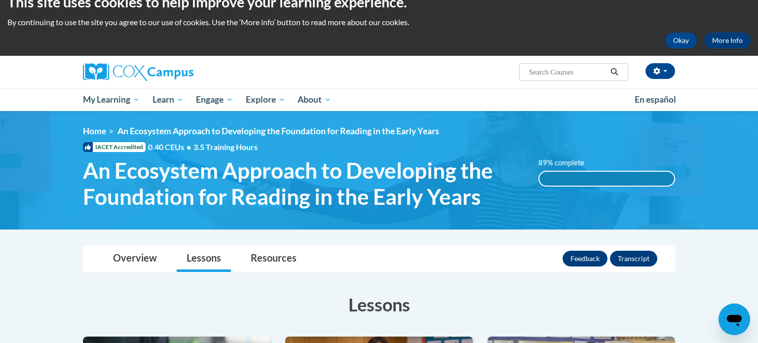
scroll to position [0, 0]
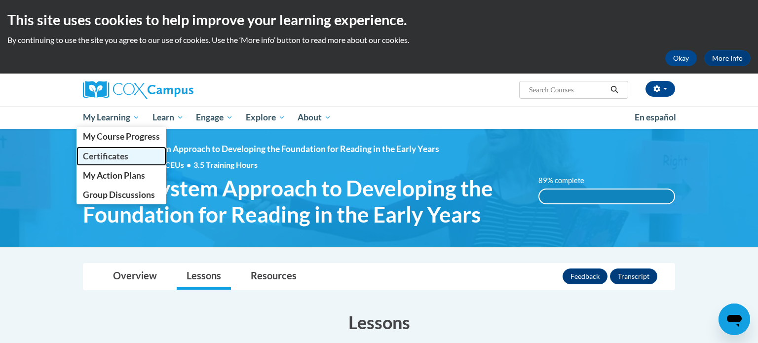
click at [120, 156] on span "Certificates" at bounding box center [105, 156] width 45 height 10
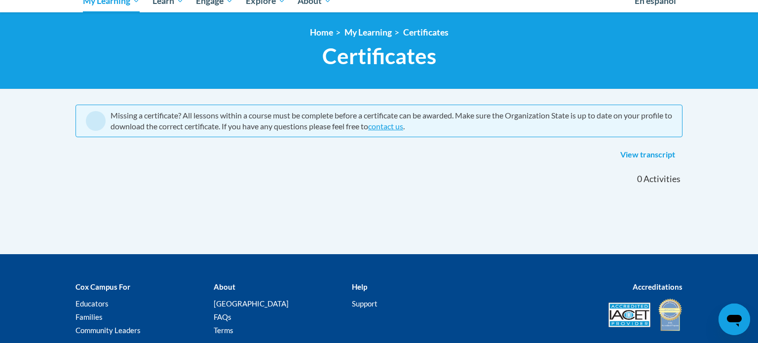
scroll to position [115, 0]
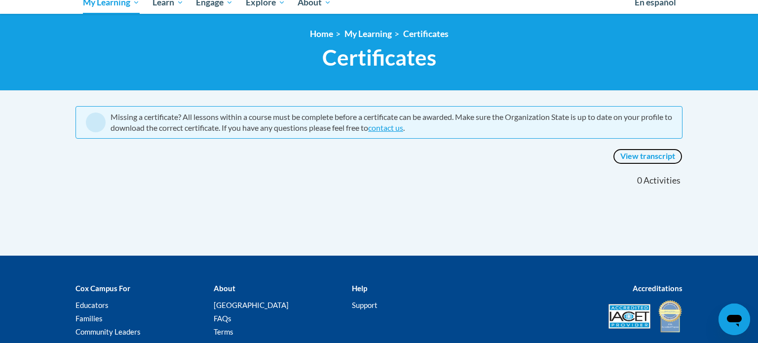
click at [650, 155] on link "View transcript" at bounding box center [648, 157] width 70 height 16
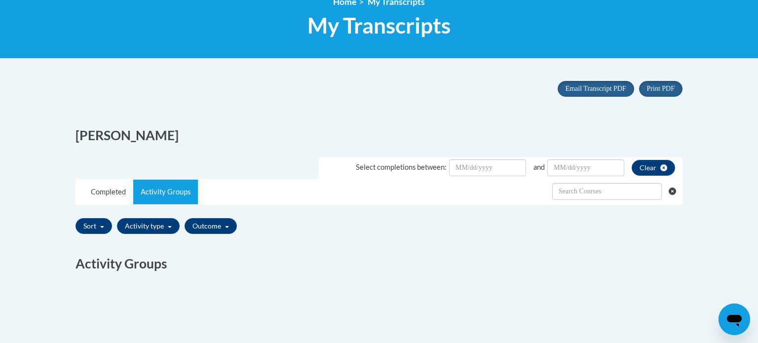
scroll to position [158, 0]
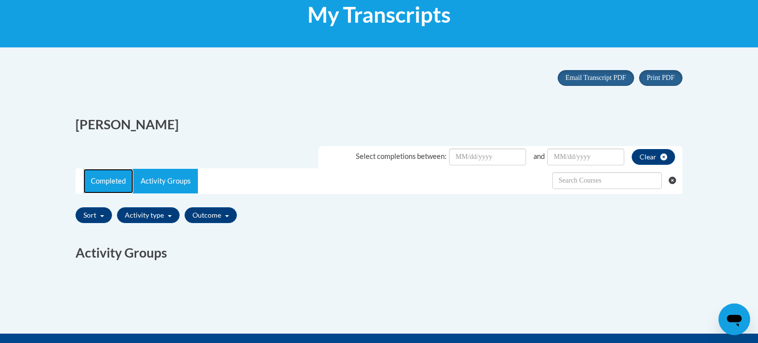
click at [103, 187] on link "Completed" at bounding box center [108, 181] width 50 height 25
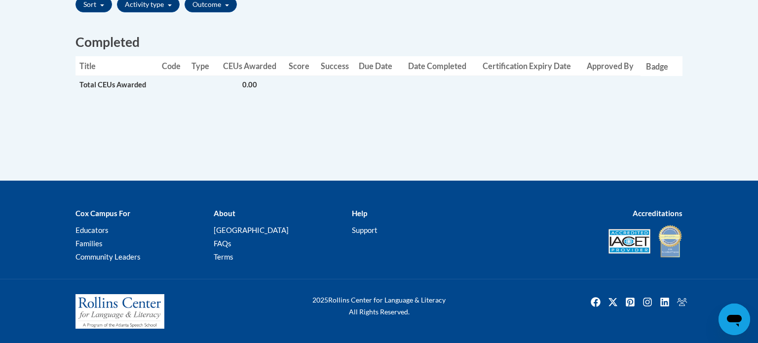
scroll to position [0, 0]
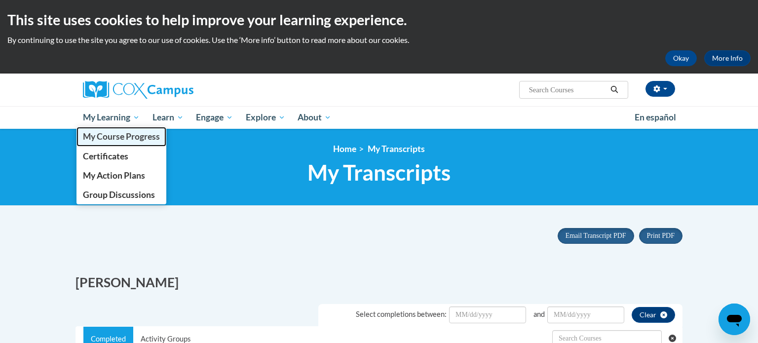
click at [129, 136] on span "My Course Progress" at bounding box center [121, 136] width 77 height 10
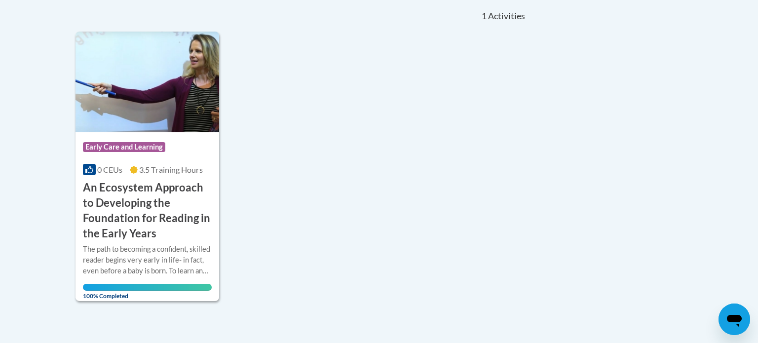
scroll to position [229, 0]
